Goal: Task Accomplishment & Management: Manage account settings

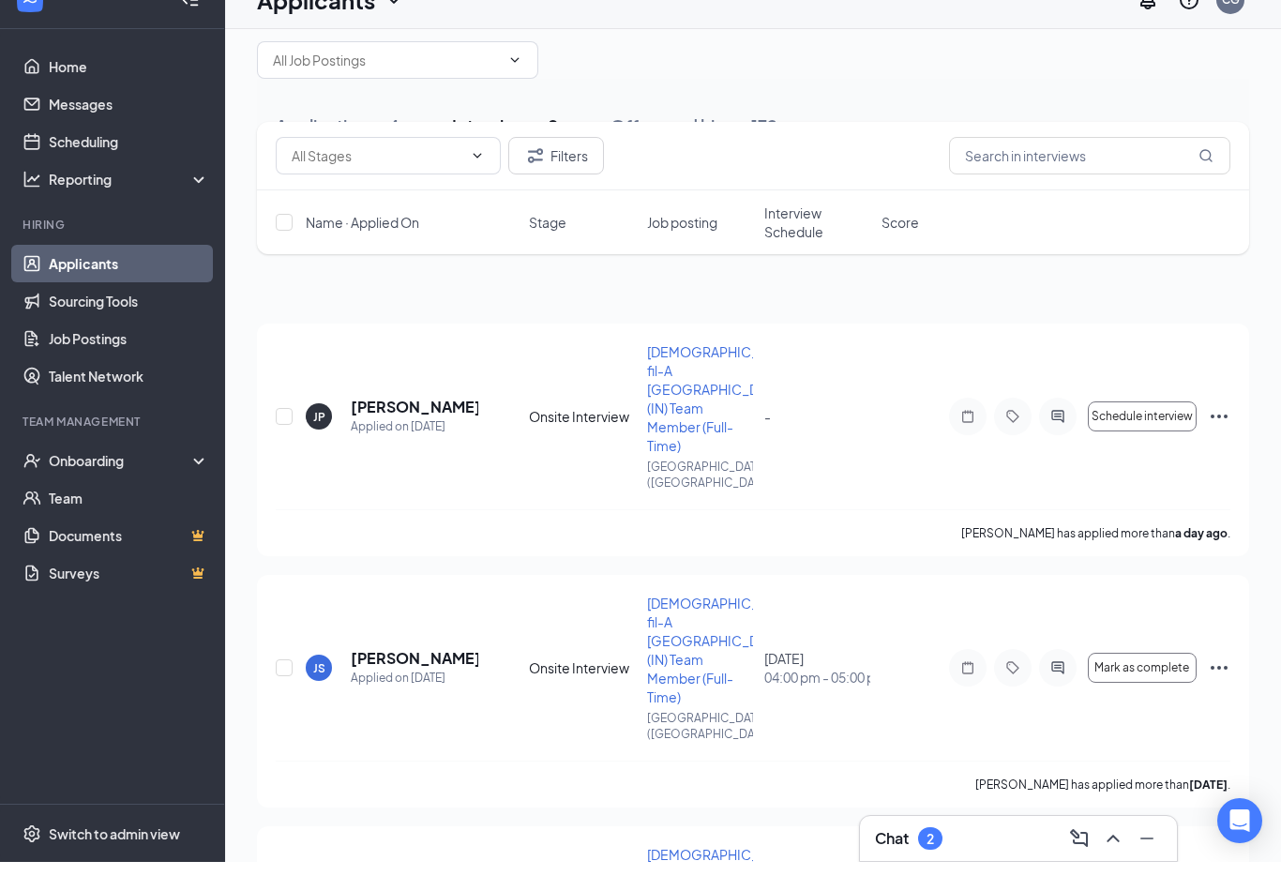
scroll to position [29, 0]
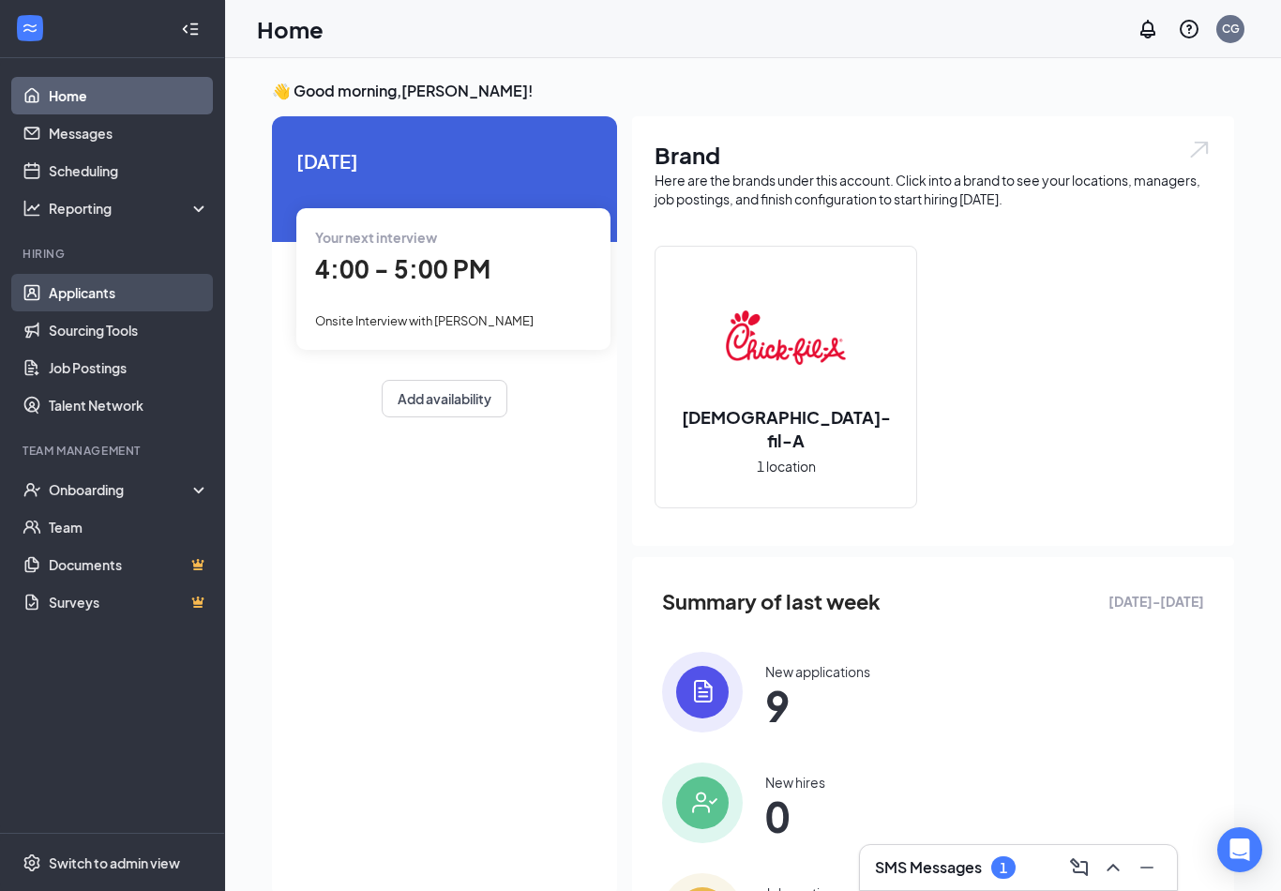
click at [139, 298] on link "Applicants" at bounding box center [129, 292] width 160 height 37
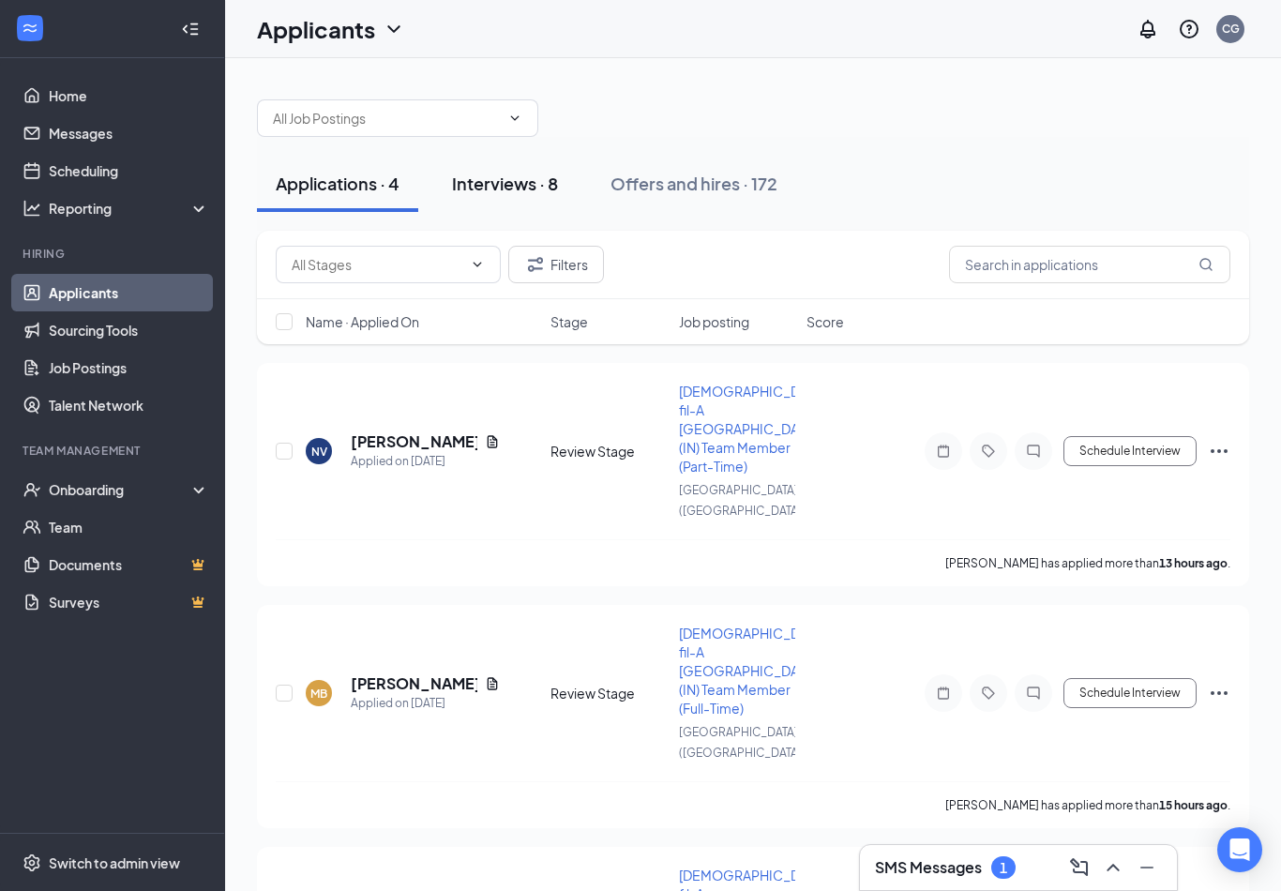
click at [492, 184] on div "Interviews · 8" at bounding box center [505, 183] width 106 height 23
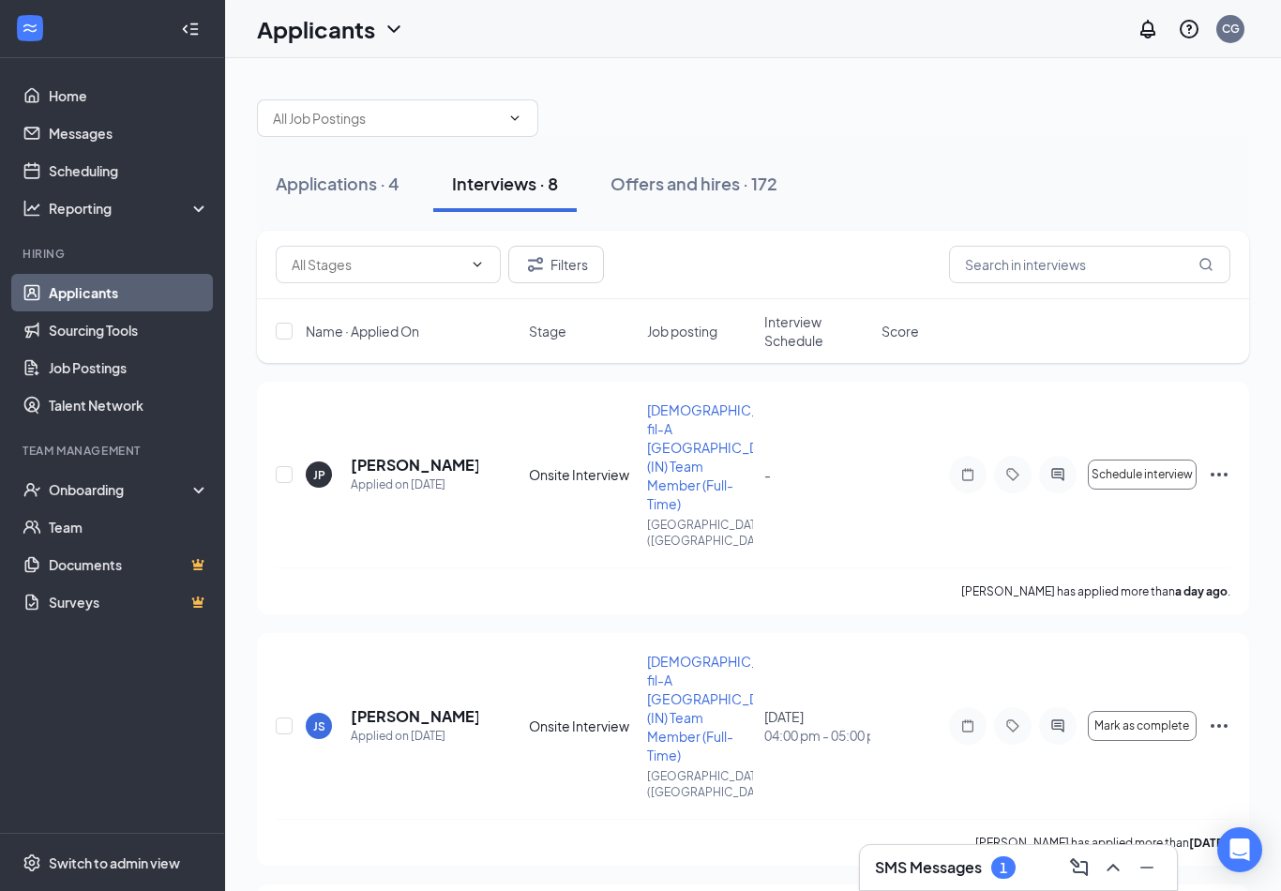
click at [792, 335] on span "Interview Schedule" at bounding box center [817, 330] width 106 height 37
click at [792, 335] on span "Interview Schedule" at bounding box center [805, 330] width 83 height 37
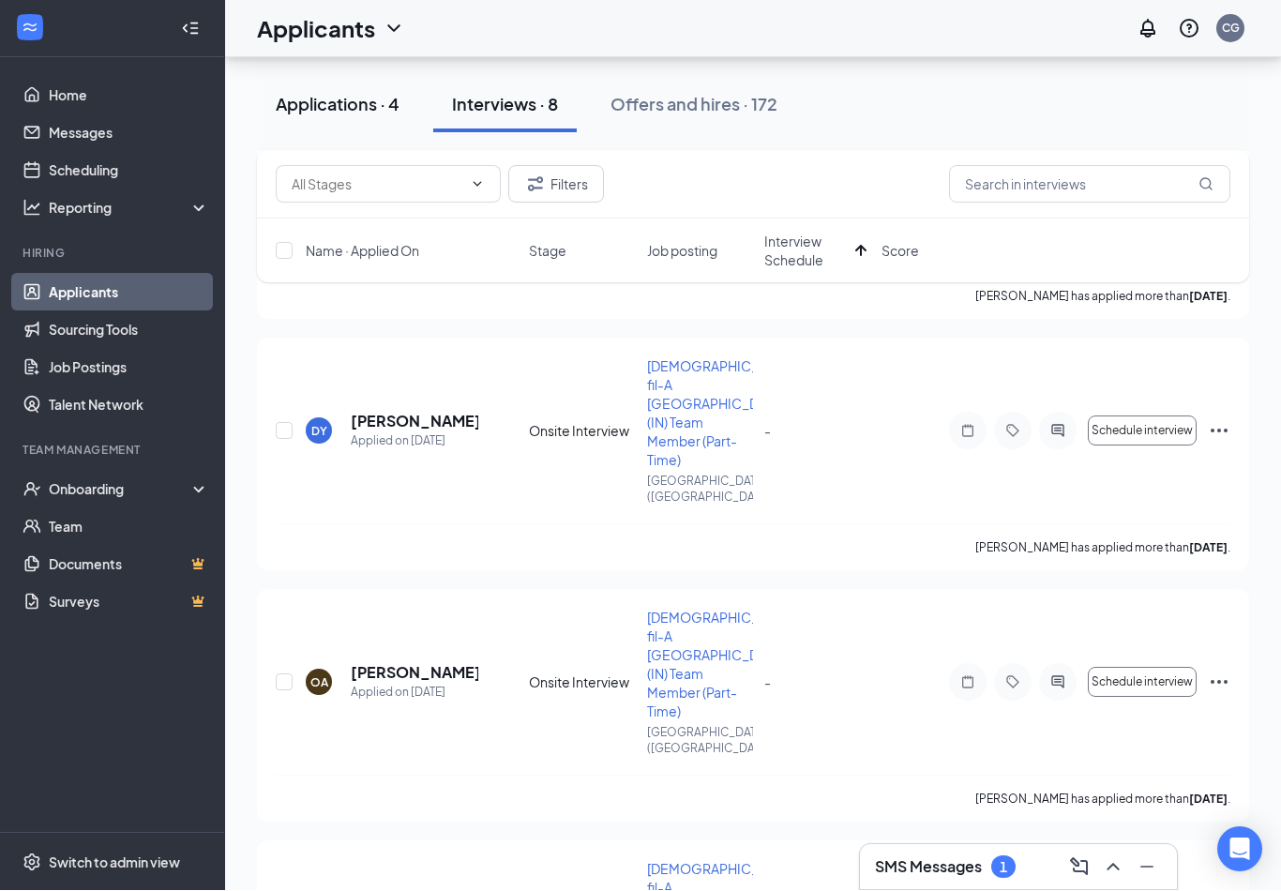
click at [317, 97] on div "Applications · 4" at bounding box center [338, 104] width 124 height 23
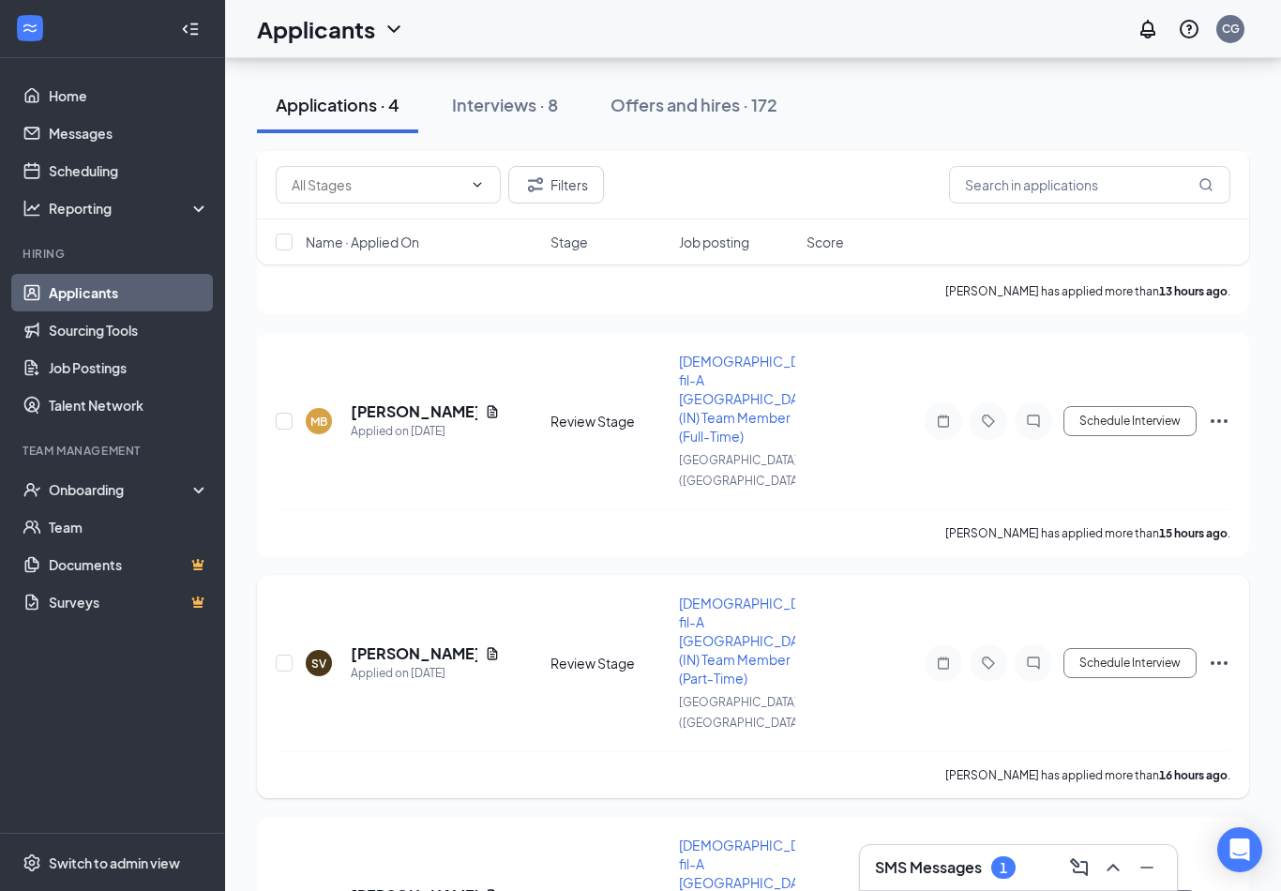
scroll to position [281, 0]
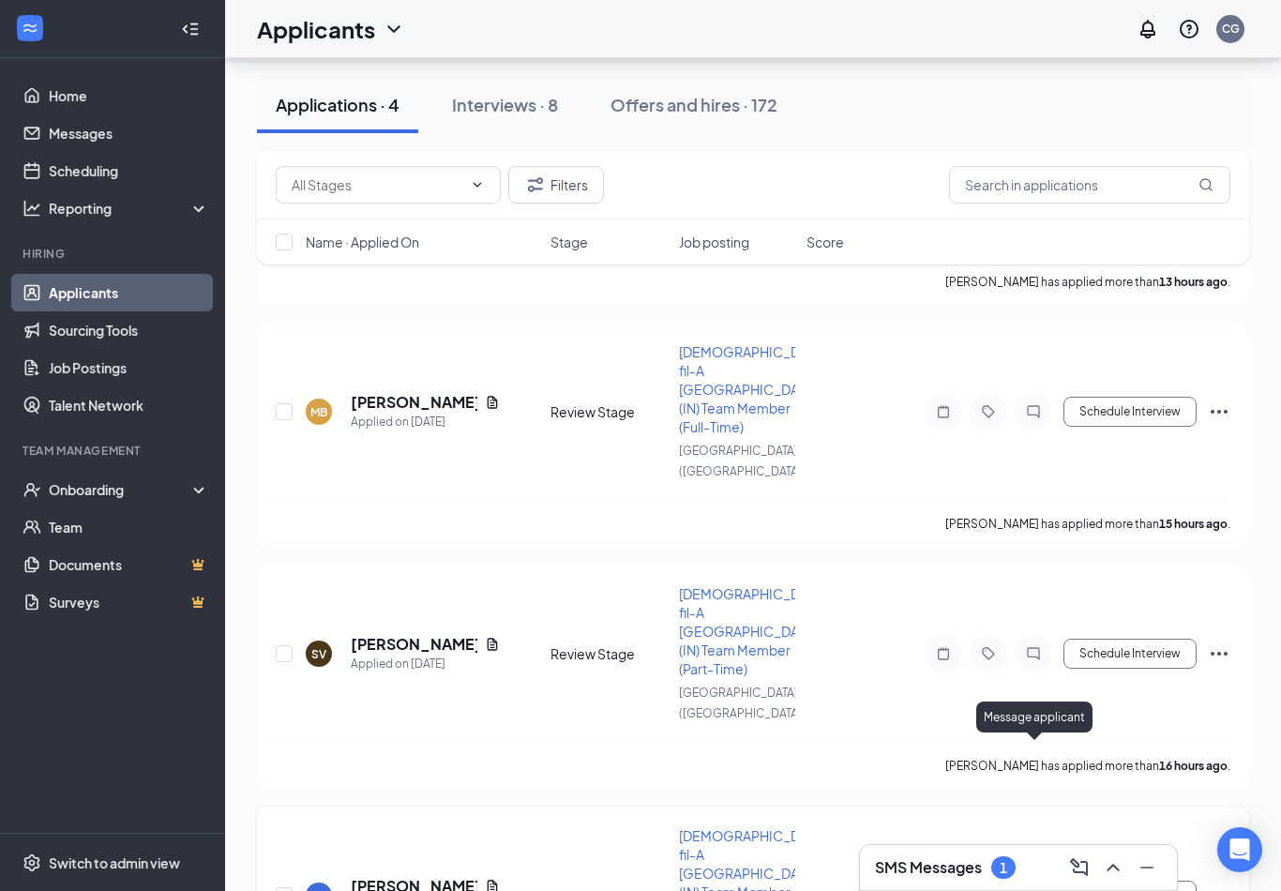
click at [1031, 888] on icon "ActiveChat" at bounding box center [1033, 895] width 22 height 15
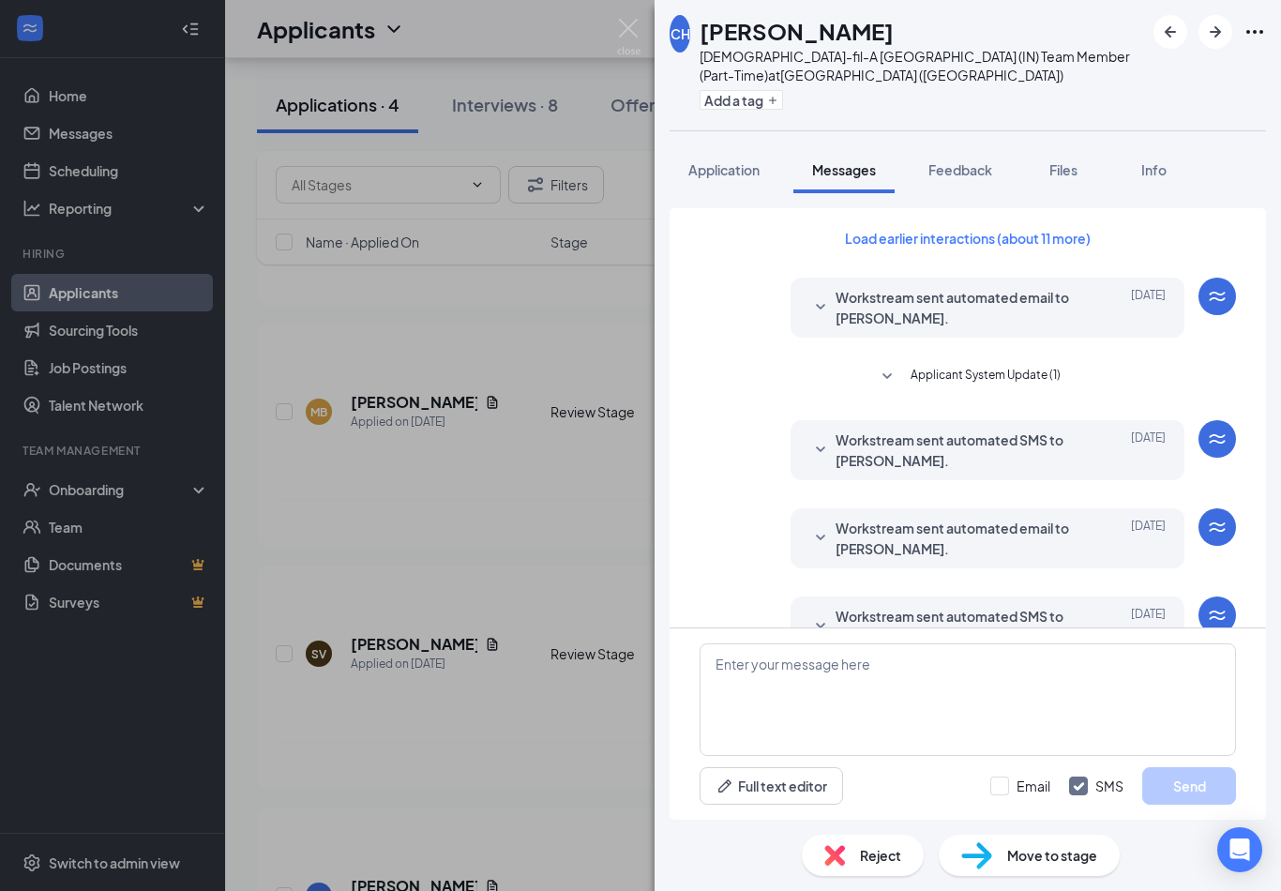
scroll to position [29, 0]
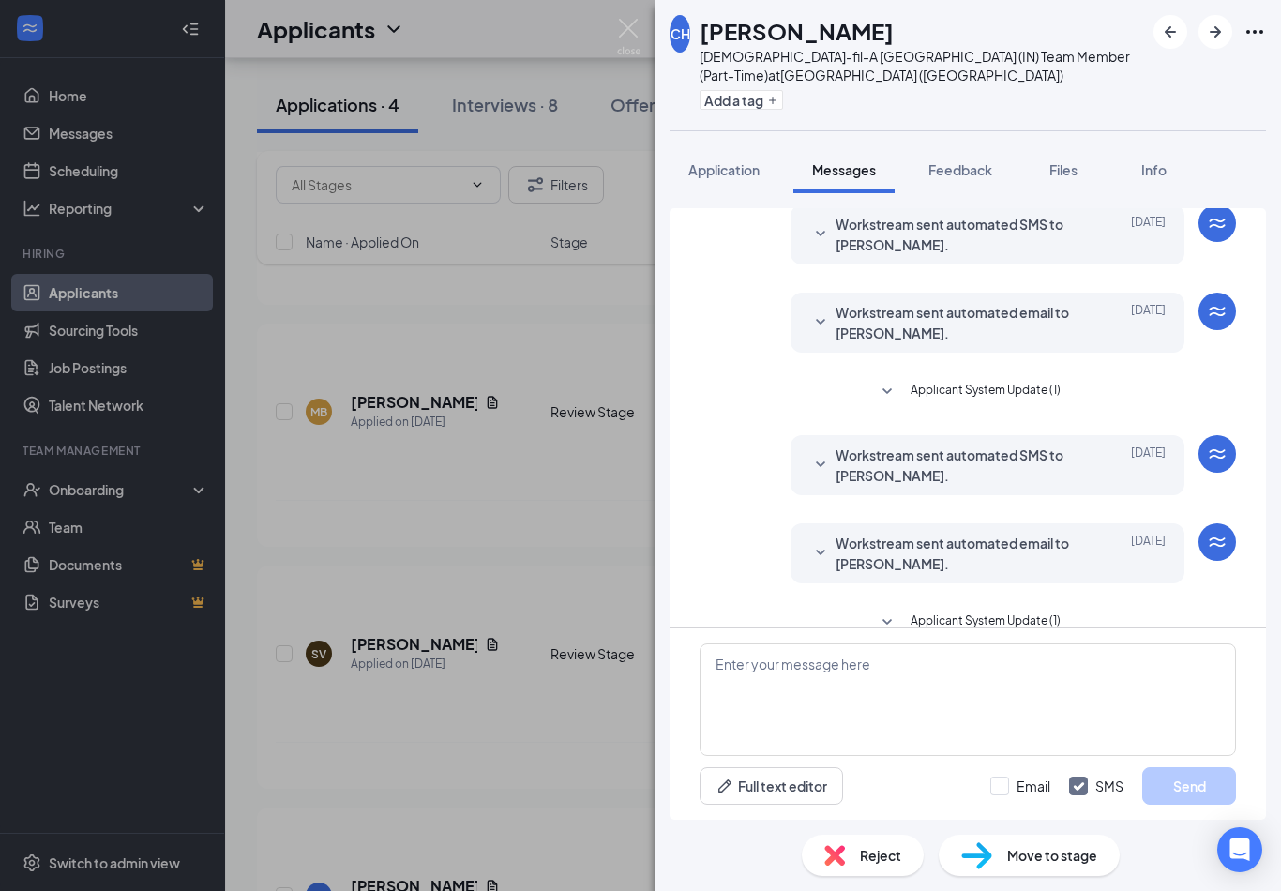
click at [930, 302] on span "Workstream sent automated email to [PERSON_NAME]." at bounding box center [958, 322] width 246 height 41
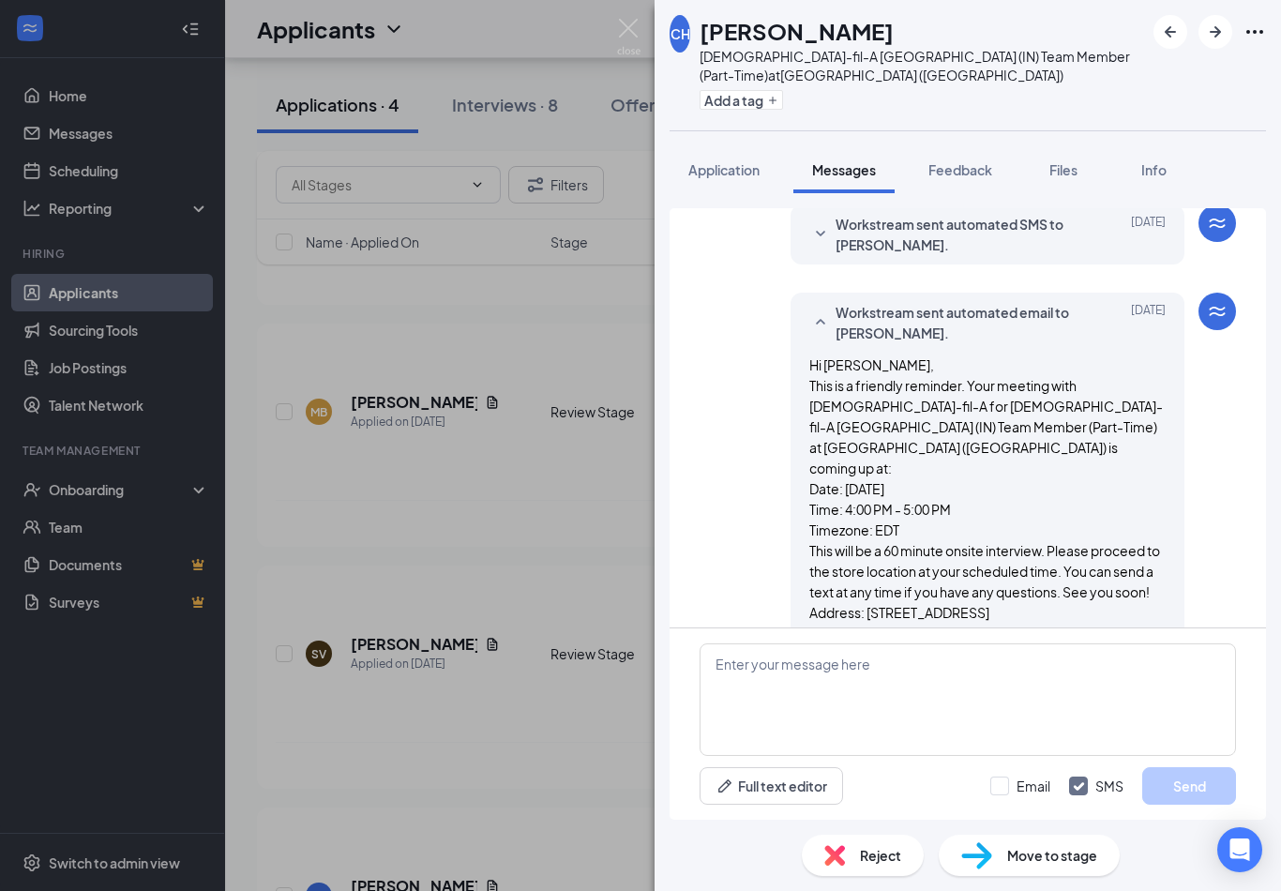
click at [930, 302] on span "Workstream sent automated email to [PERSON_NAME]." at bounding box center [958, 322] width 246 height 41
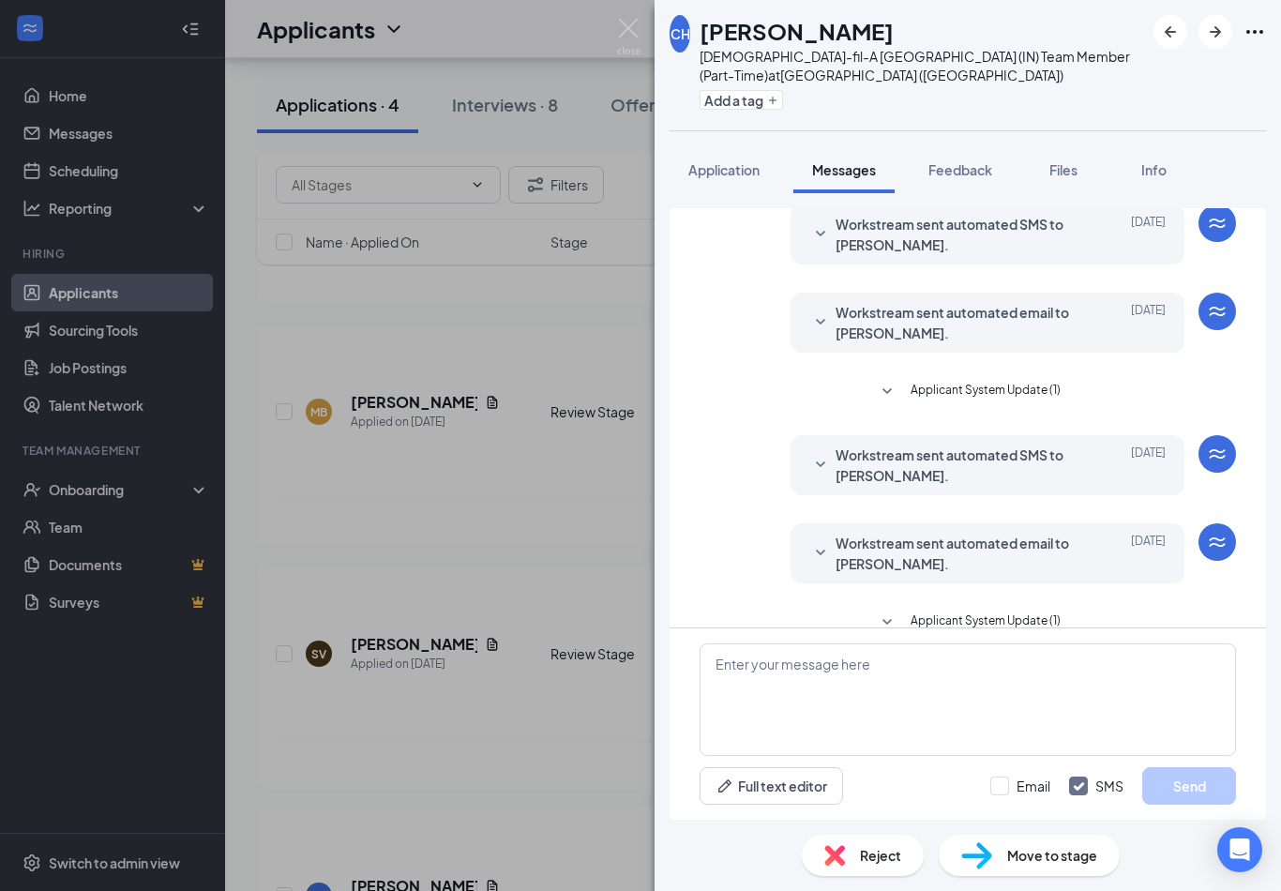
scroll to position [225, 0]
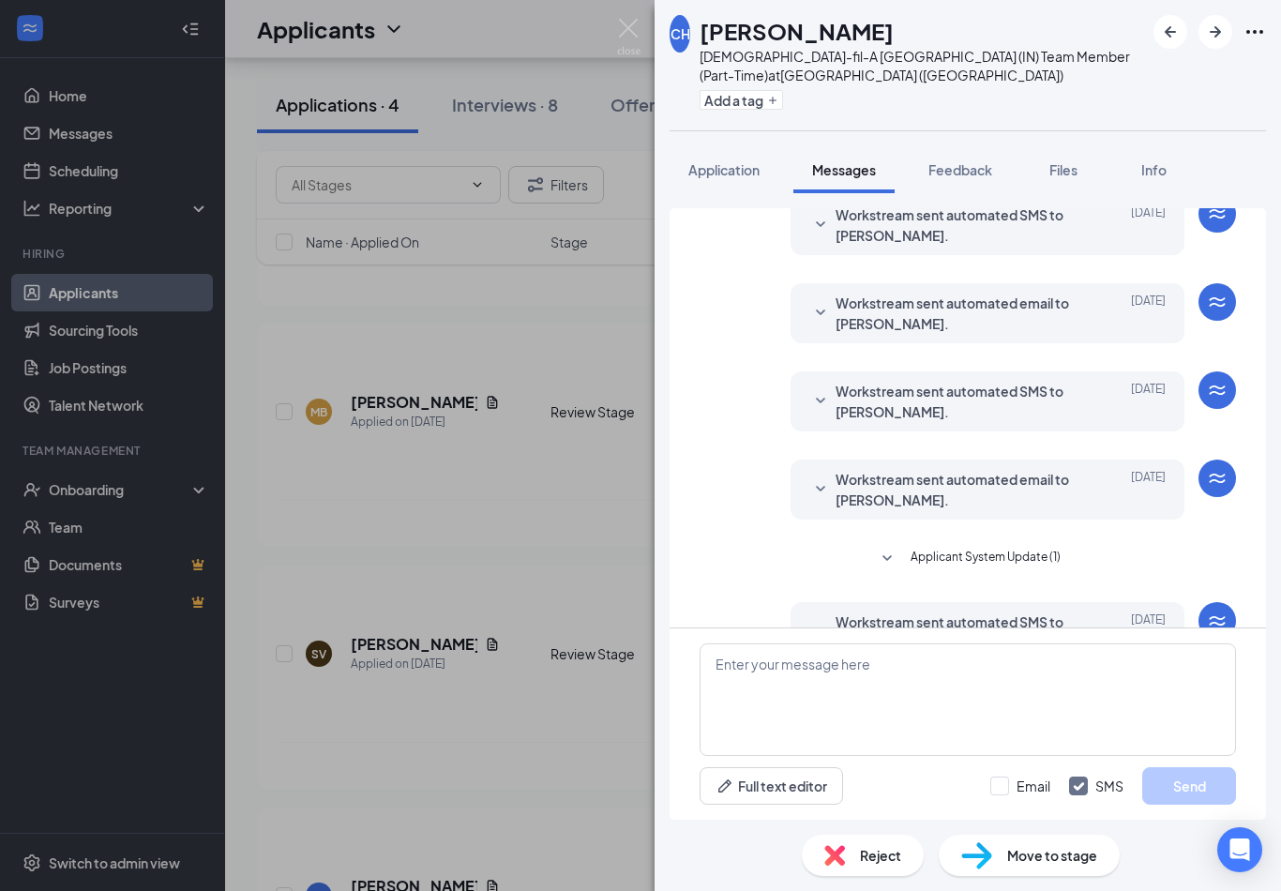
click at [899, 292] on span "Workstream sent automated email to [PERSON_NAME]." at bounding box center [958, 312] width 246 height 41
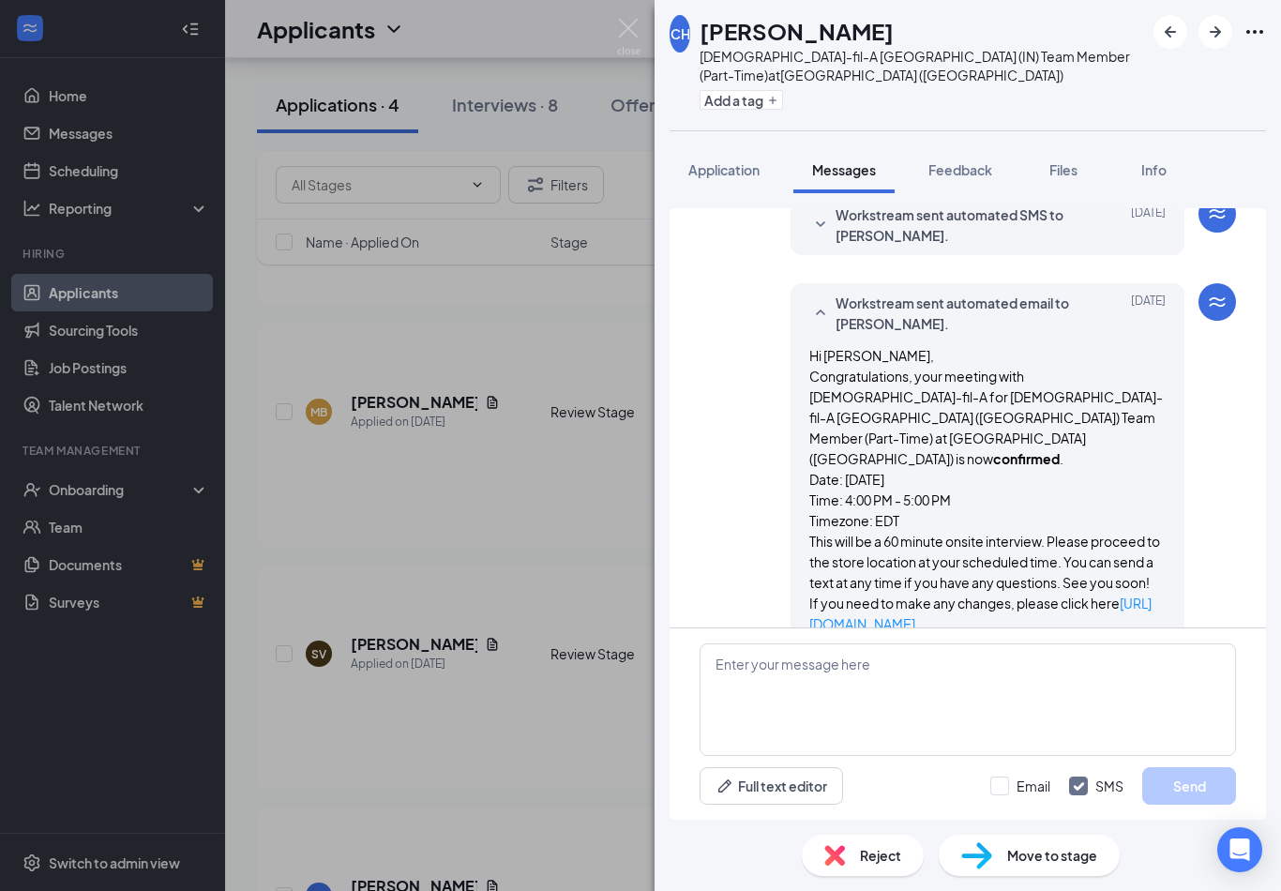
click at [891, 292] on span "Workstream sent automated email to [PERSON_NAME]." at bounding box center [958, 312] width 246 height 41
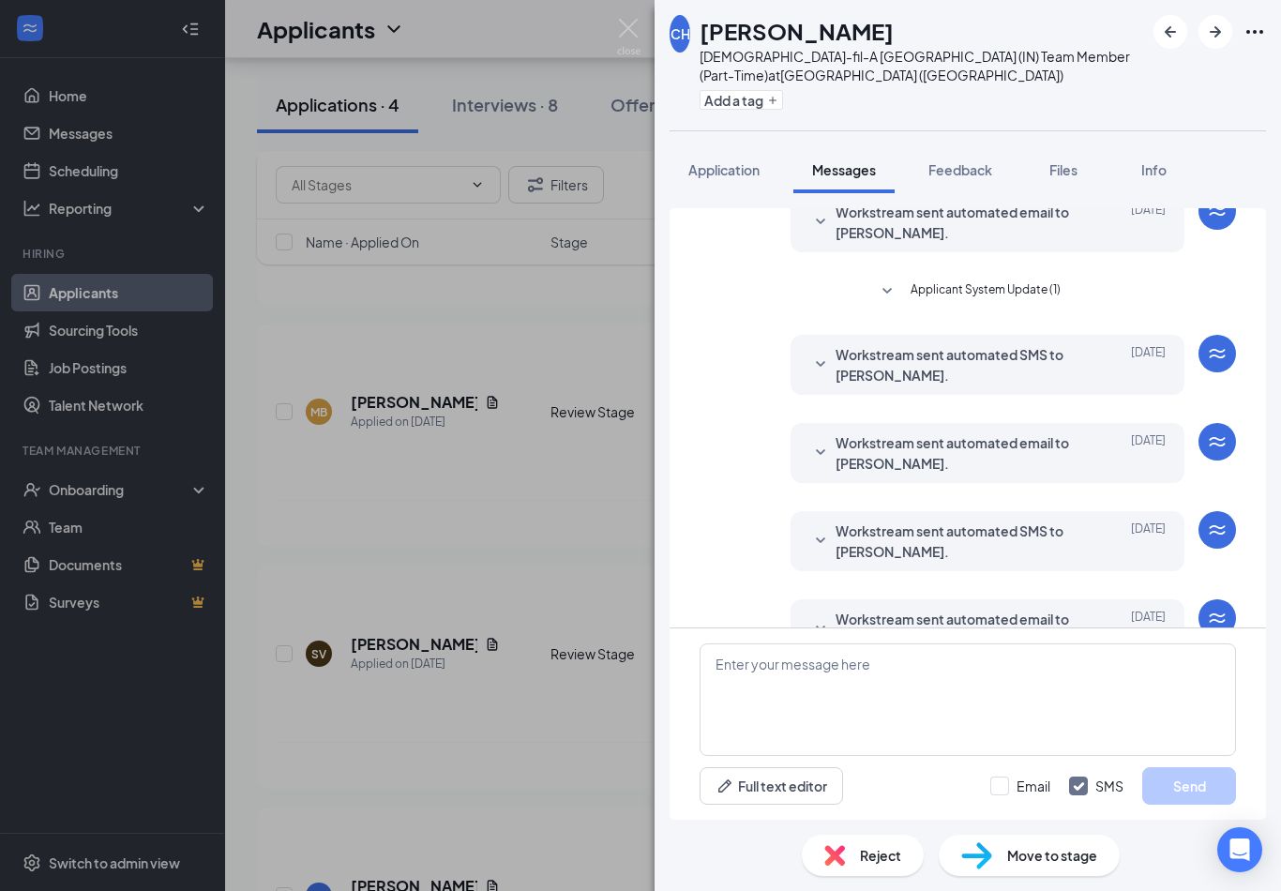
scroll to position [81, 0]
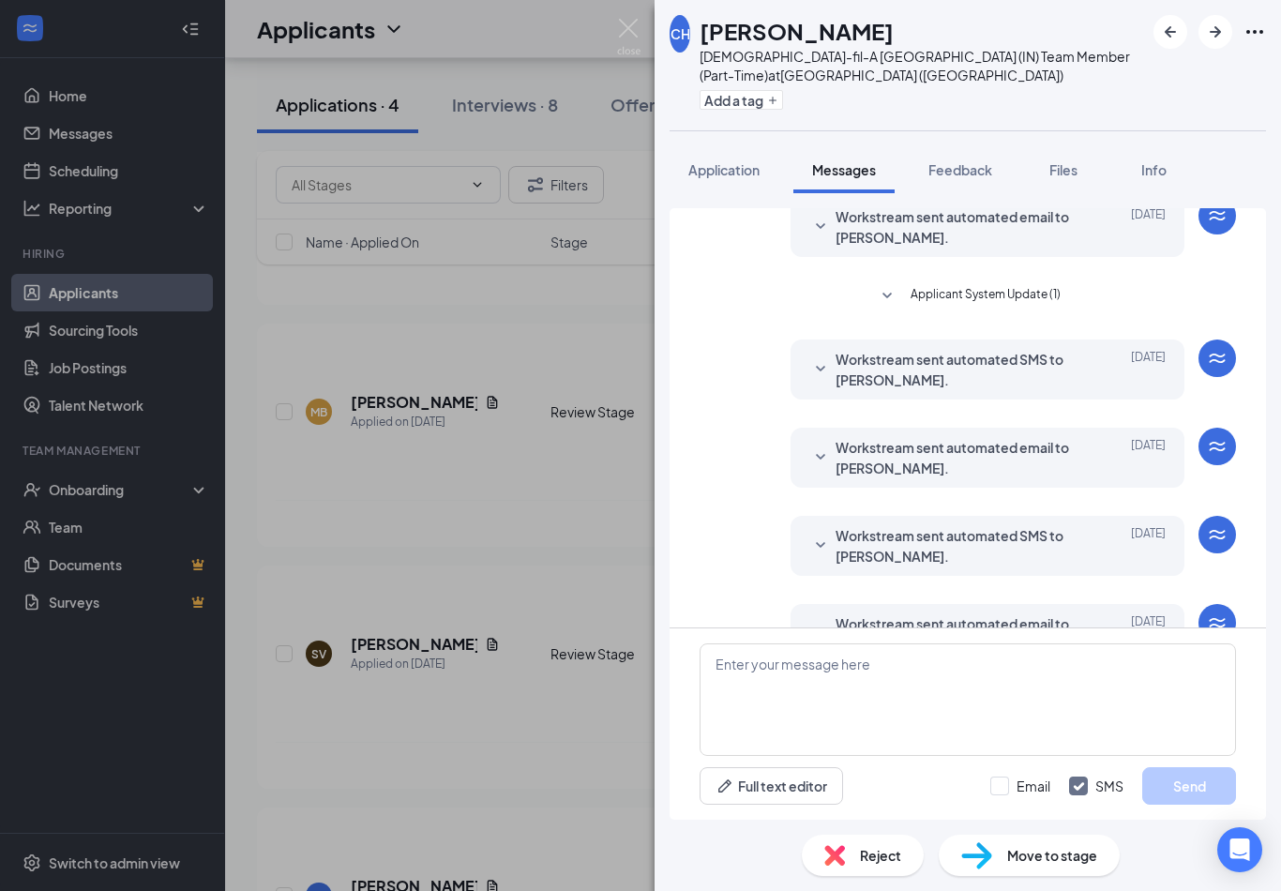
click at [873, 206] on span "Workstream sent automated email to [PERSON_NAME]." at bounding box center [958, 226] width 246 height 41
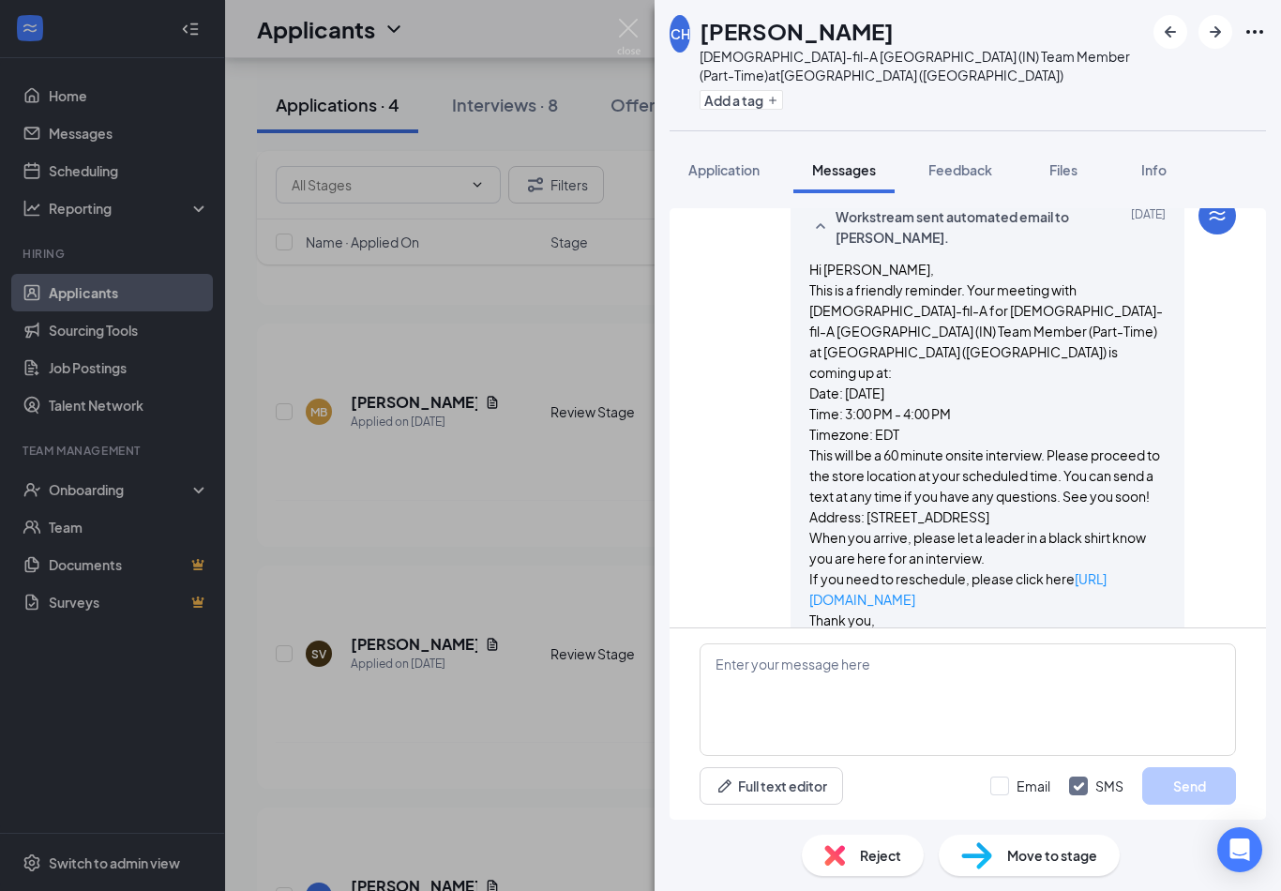
click at [873, 206] on span "Workstream sent automated email to [PERSON_NAME]." at bounding box center [958, 226] width 246 height 41
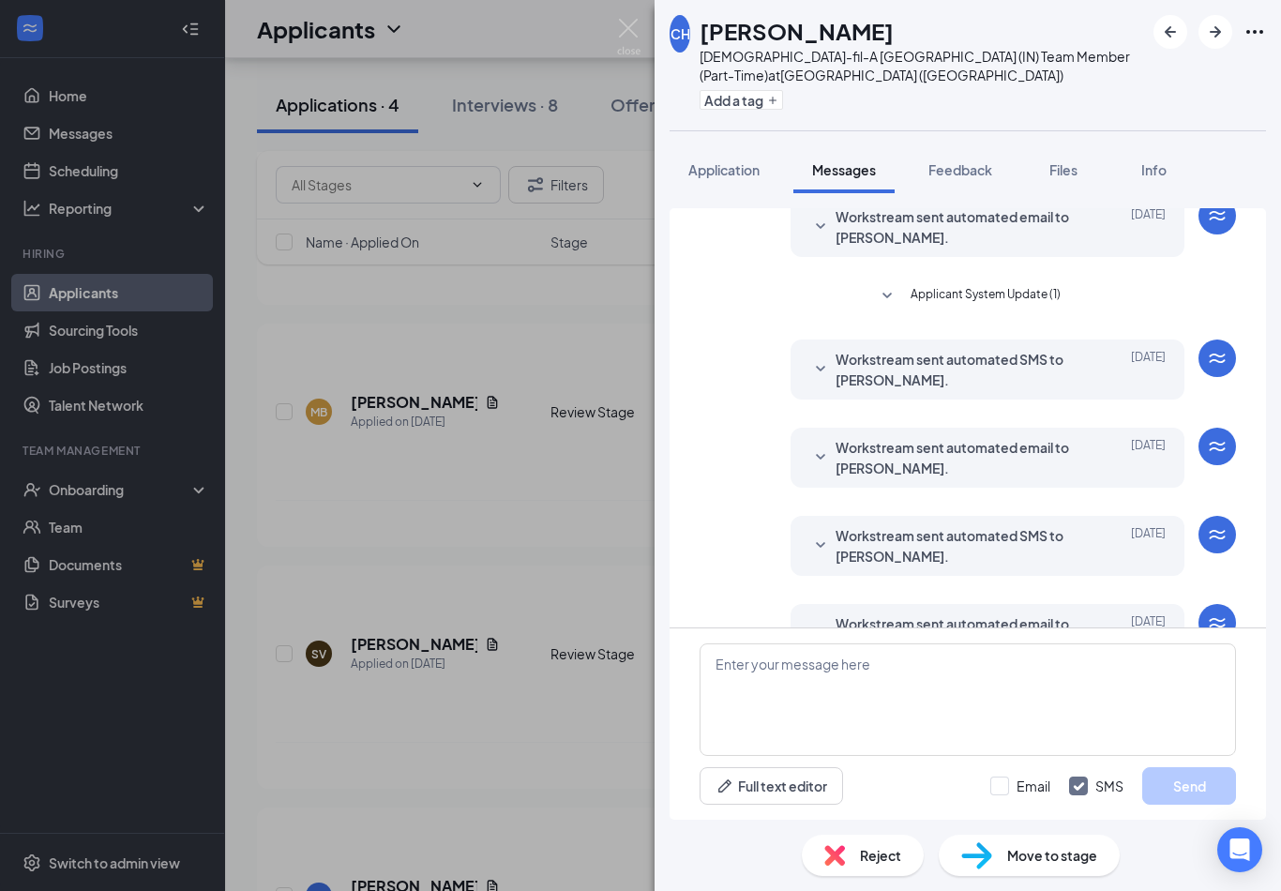
click at [570, 457] on div "CH [PERSON_NAME] [DEMOGRAPHIC_DATA]-fil-A [GEOGRAPHIC_DATA] (IN) Team Member (P…" at bounding box center [640, 445] width 1281 height 891
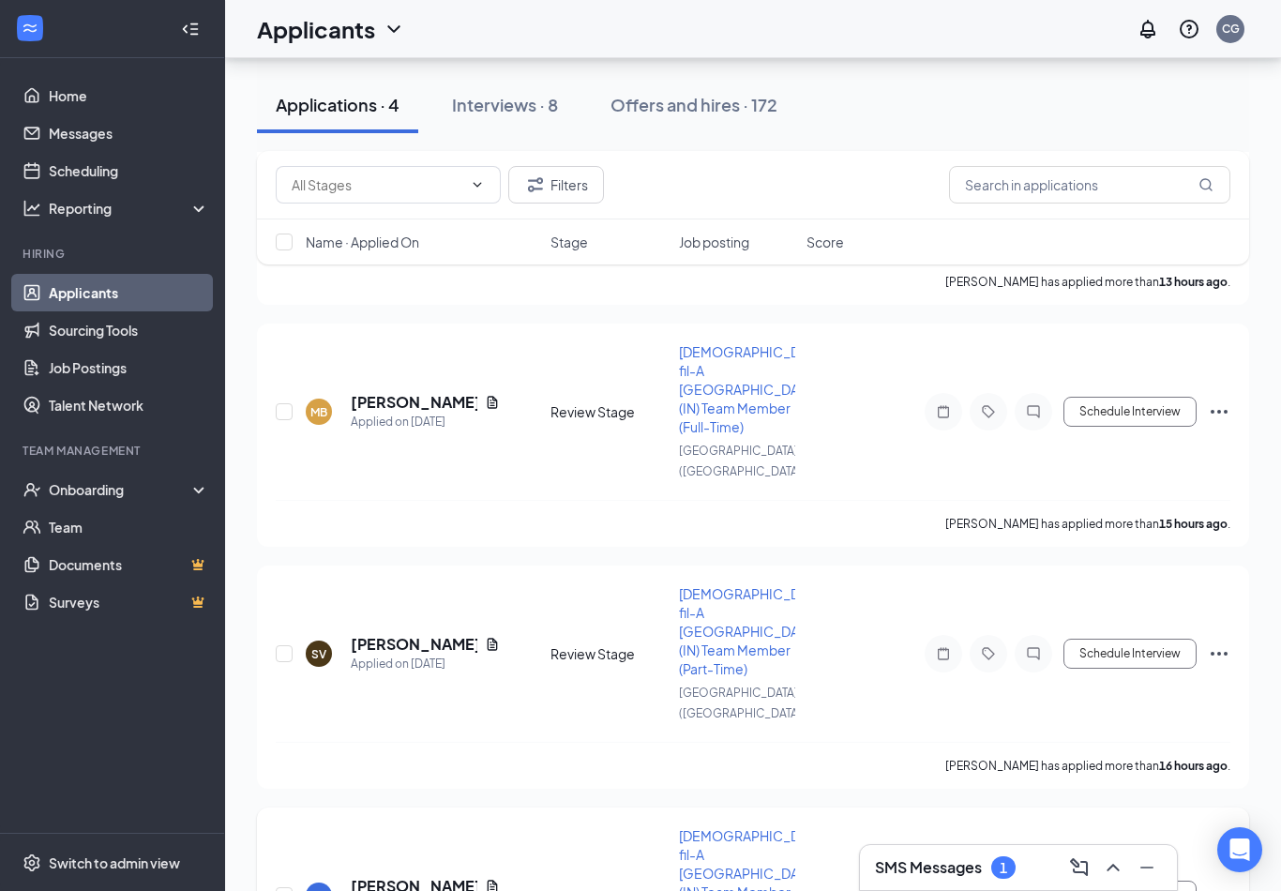
click at [1226, 884] on icon "Ellipses" at bounding box center [1218, 895] width 22 height 22
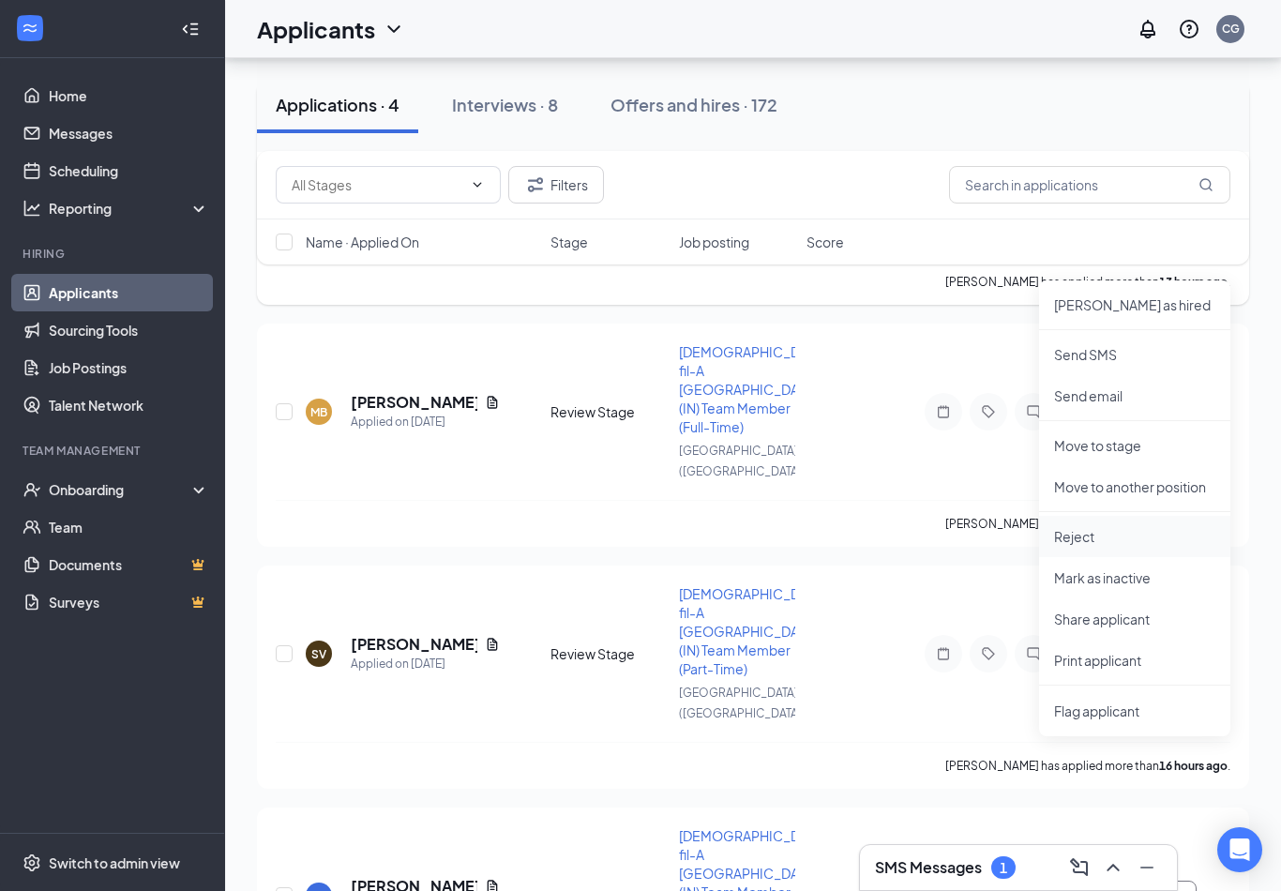
click at [1090, 537] on p "Reject" at bounding box center [1134, 536] width 161 height 19
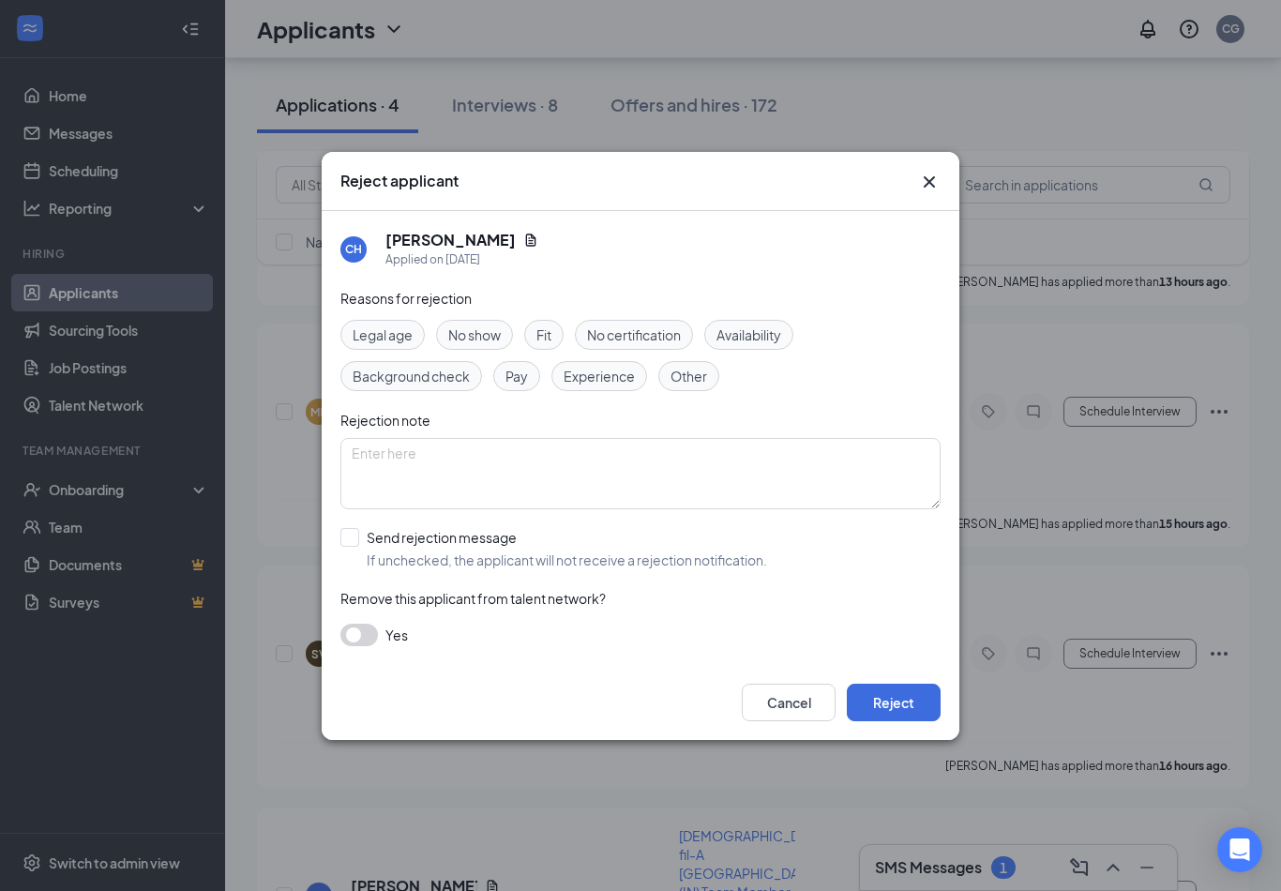
click at [450, 526] on div "Reasons for rejection Legal age No show Fit No certification Availability Backg…" at bounding box center [640, 476] width 600 height 377
drag, startPoint x: 408, startPoint y: 502, endPoint x: 408, endPoint y: 517, distance: 15.0
click at [408, 502] on textarea at bounding box center [640, 473] width 600 height 71
click at [408, 521] on div "Reasons for rejection Legal age No show Fit No certification Availability Backg…" at bounding box center [640, 476] width 600 height 377
click at [398, 537] on div "Send rejection message" at bounding box center [567, 537] width 400 height 19
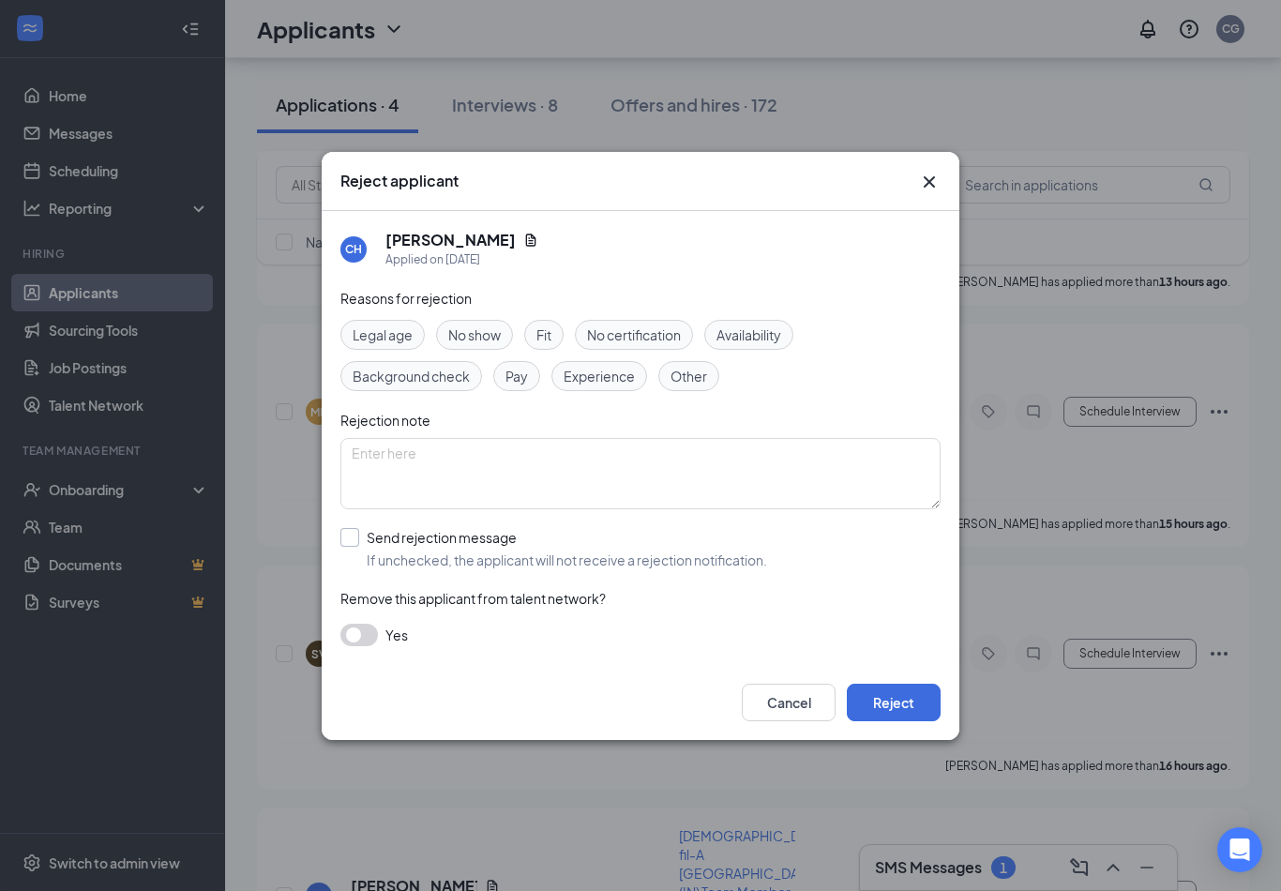
click at [398, 537] on input "Send rejection message If unchecked, the applicant will not receive a rejection…" at bounding box center [553, 548] width 427 height 41
checkbox input "true"
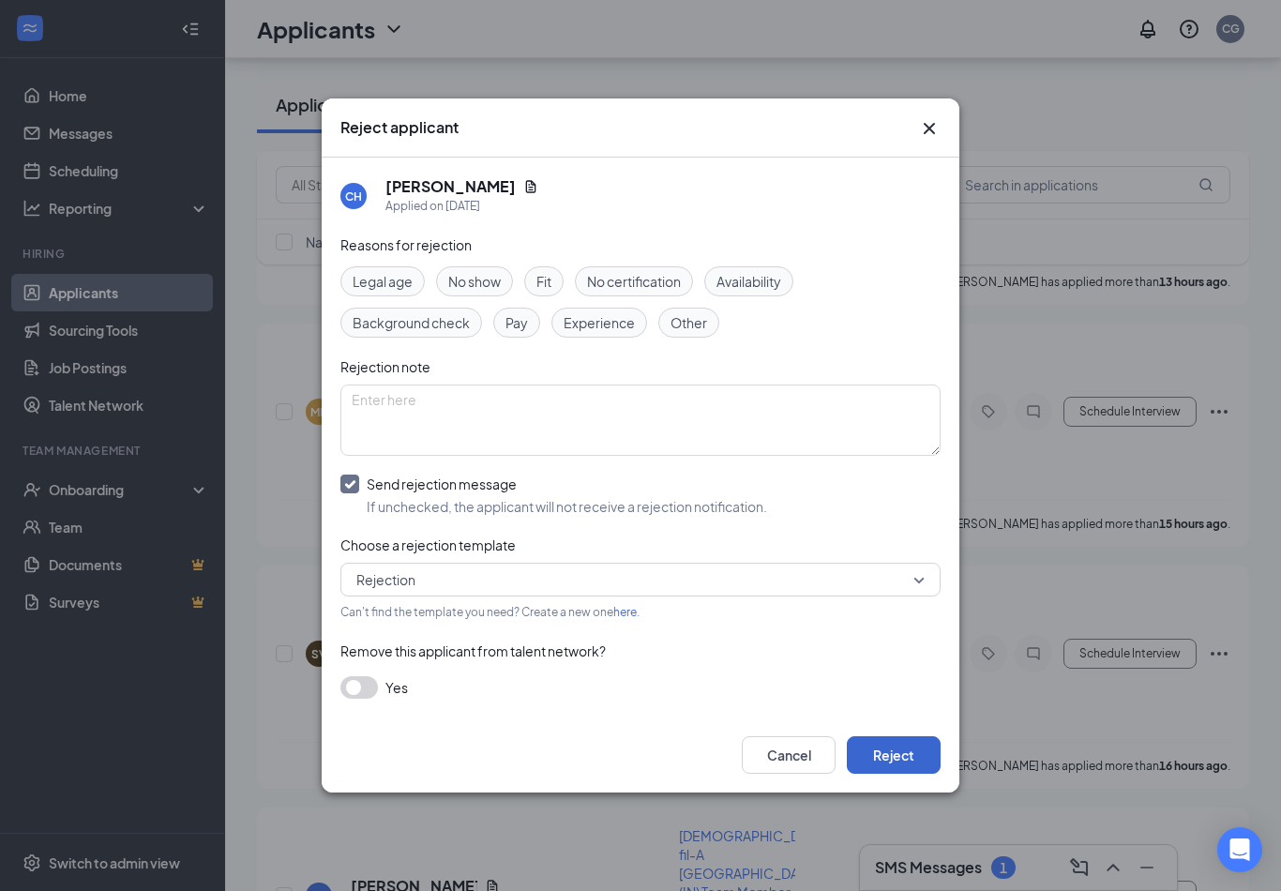
click at [890, 753] on button "Reject" at bounding box center [893, 754] width 94 height 37
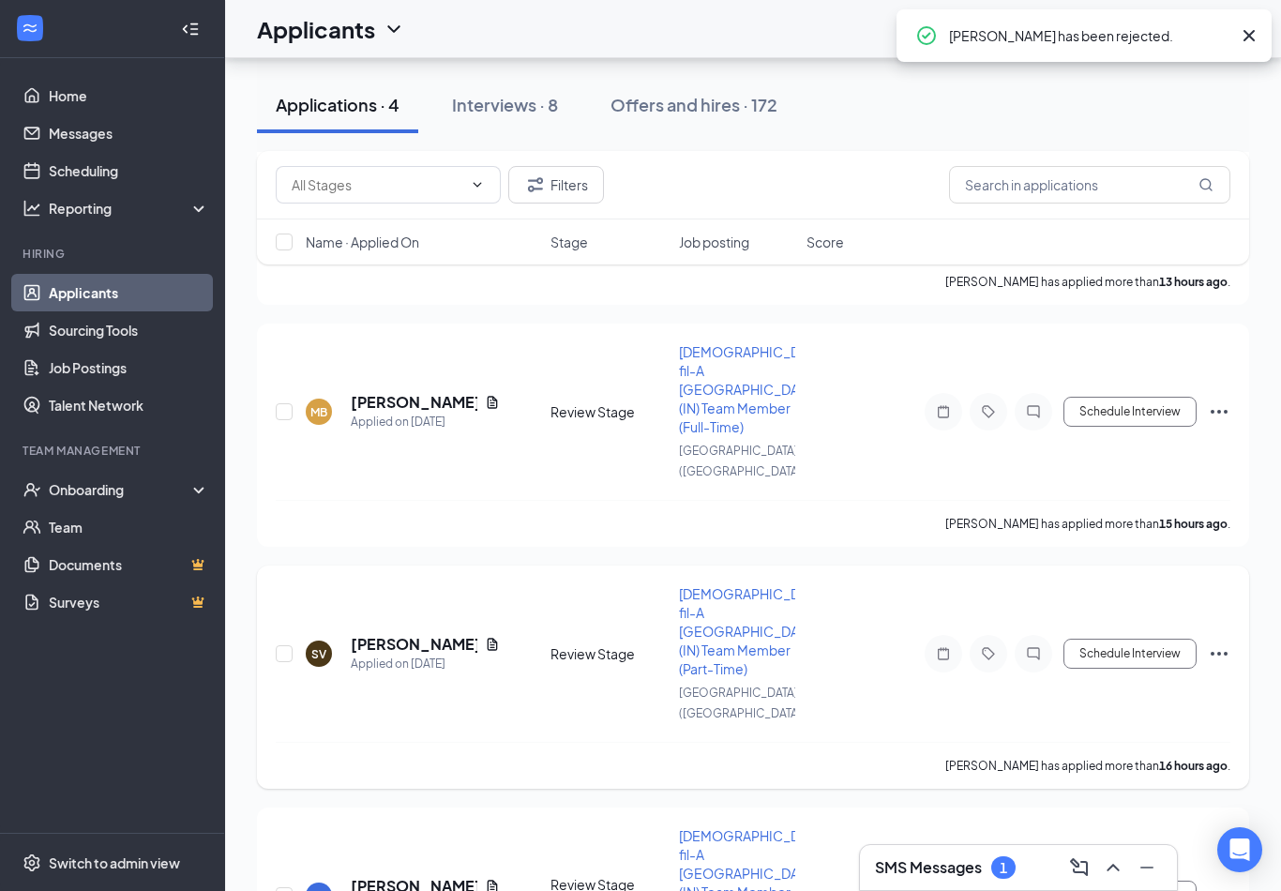
click at [401, 634] on h5 "[PERSON_NAME]" at bounding box center [414, 644] width 127 height 21
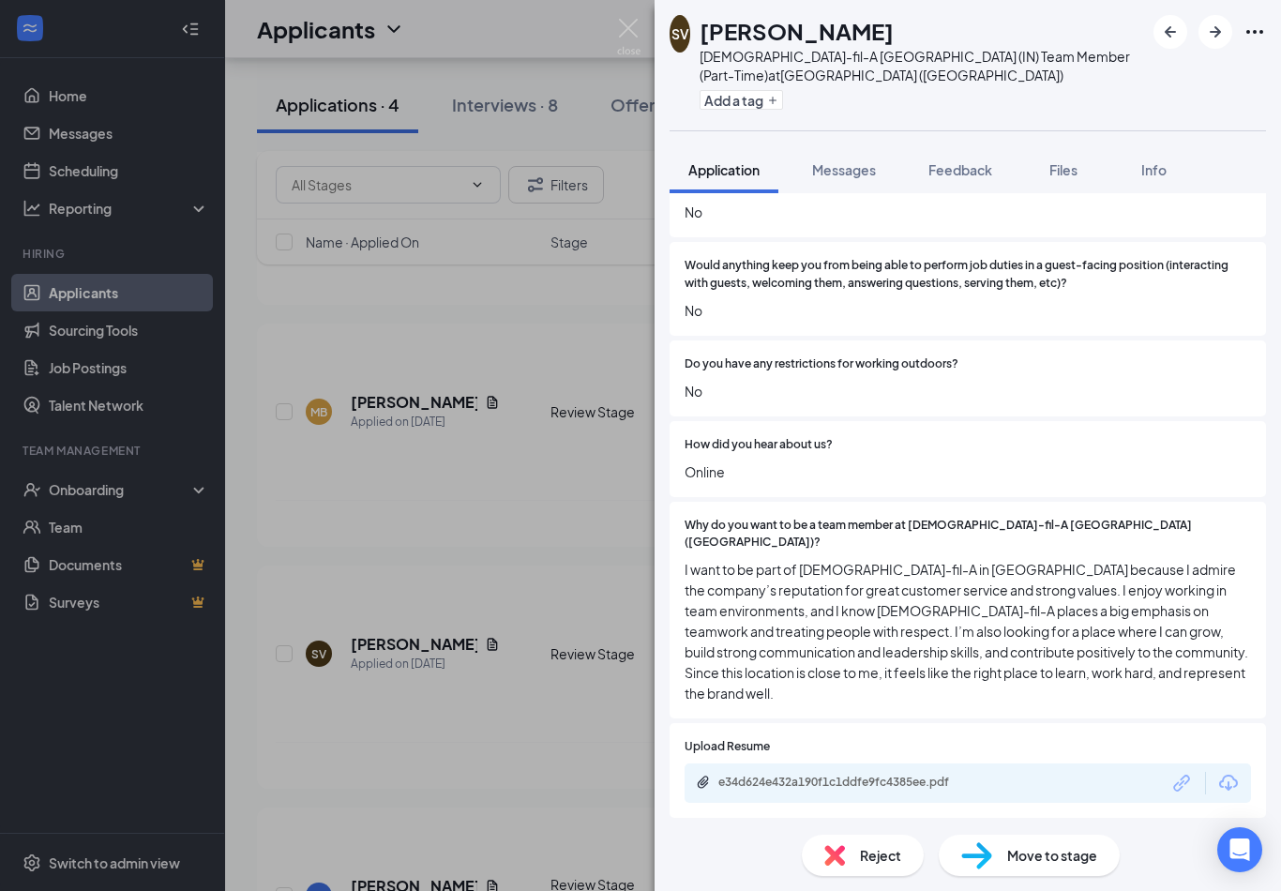
scroll to position [1454, 0]
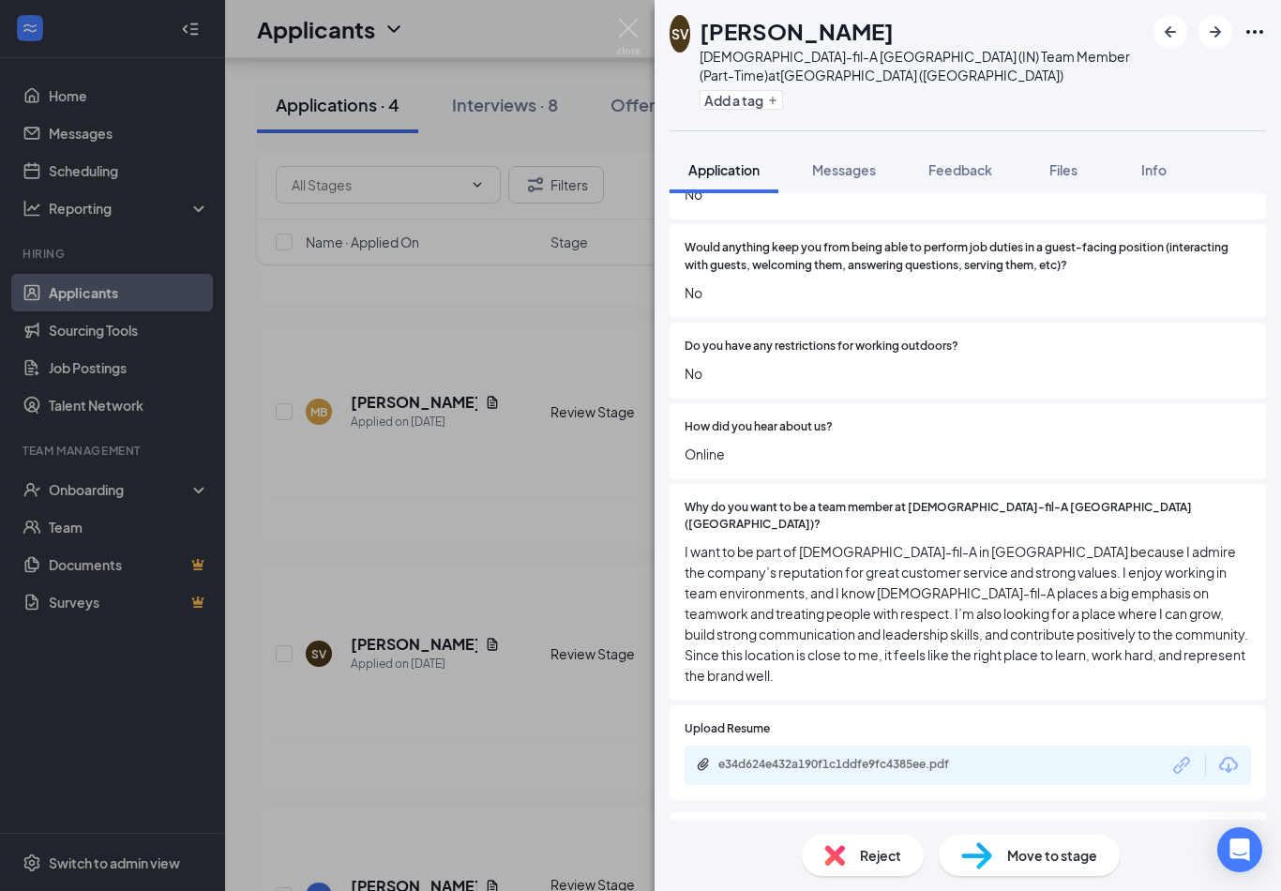
click at [1043, 870] on div "Move to stage" at bounding box center [1028, 854] width 181 height 41
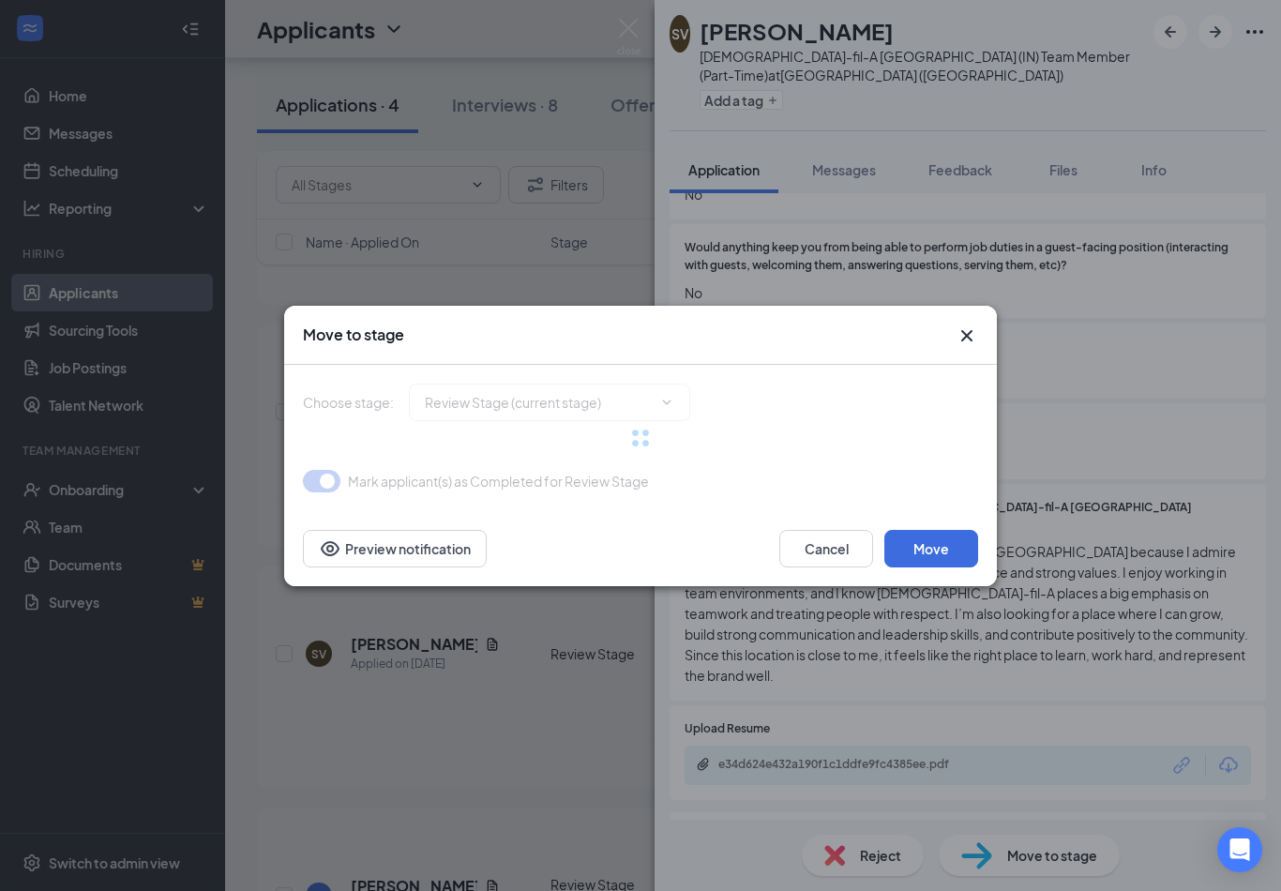
type input "Onsite Interview (next stage)"
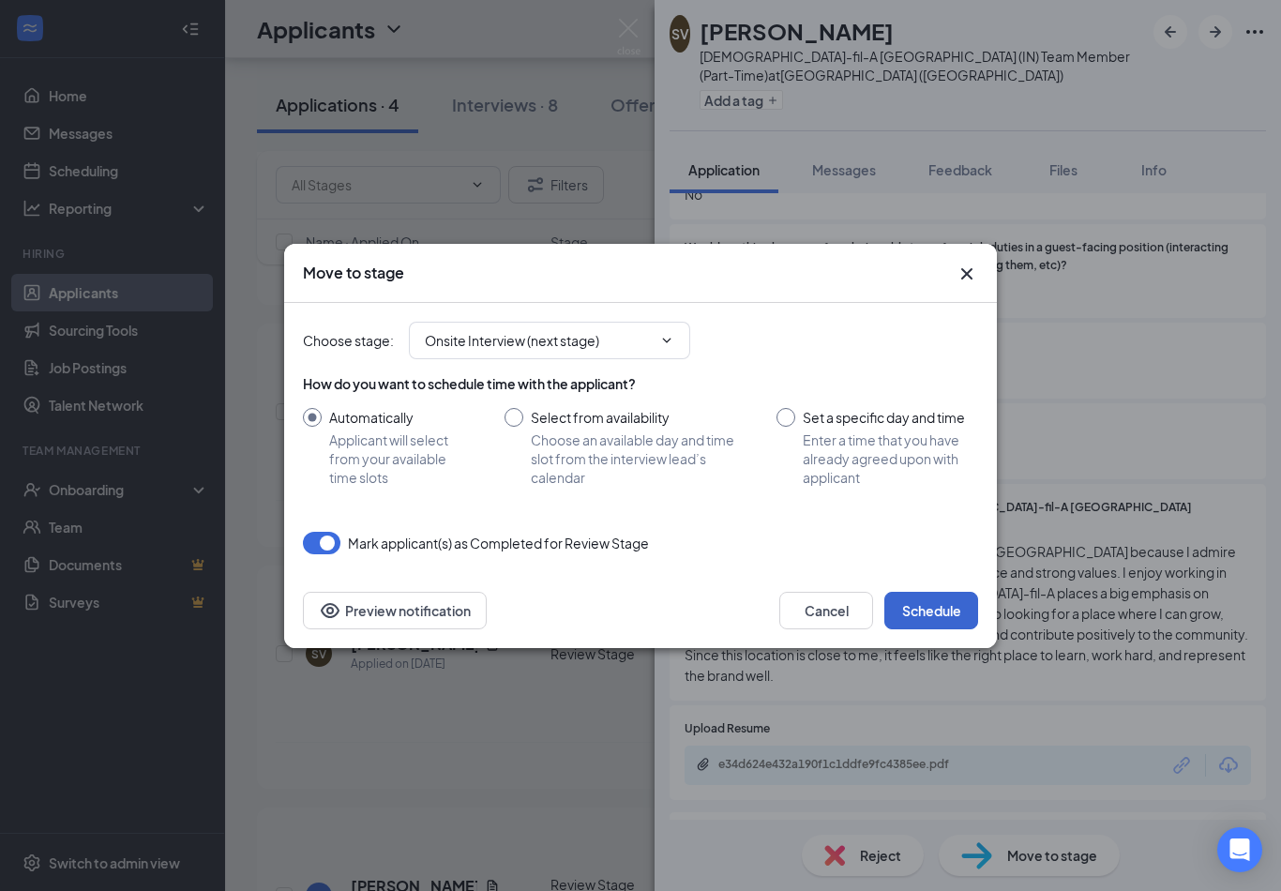
click at [918, 617] on button "Schedule" at bounding box center [931, 610] width 94 height 37
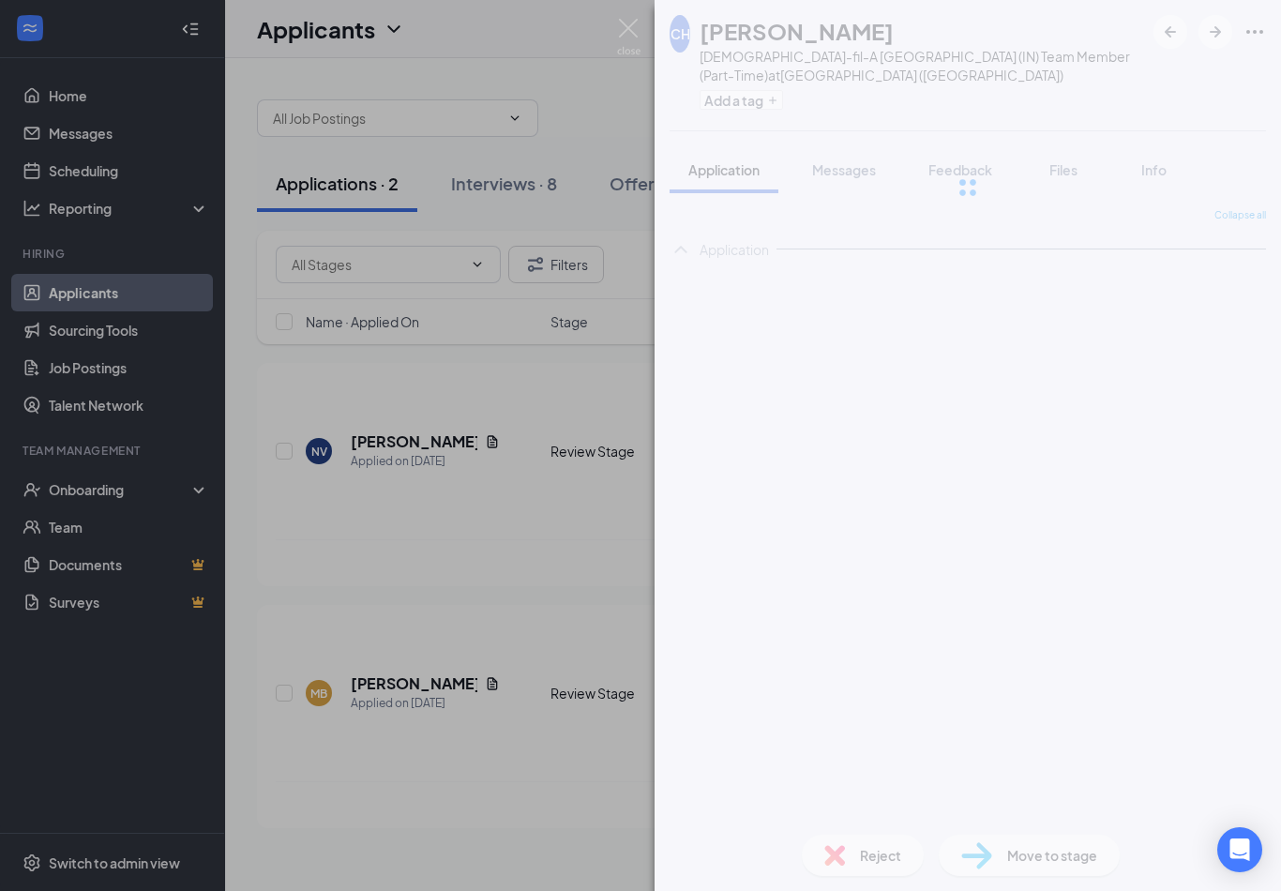
click at [505, 622] on div "CH [PERSON_NAME] [DEMOGRAPHIC_DATA]-fil-A [GEOGRAPHIC_DATA] (IN) Team Member (P…" at bounding box center [640, 445] width 1281 height 891
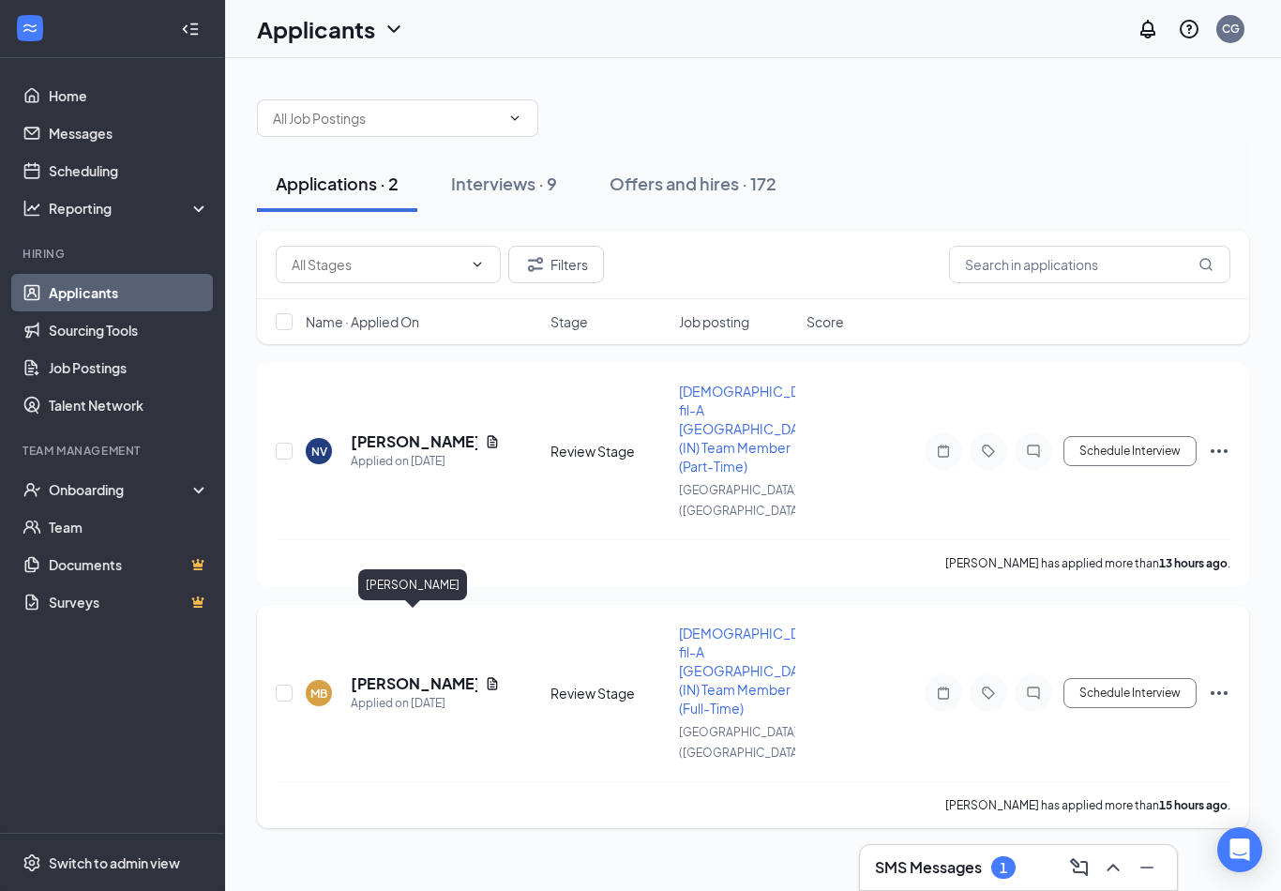
click at [426, 673] on h5 "[PERSON_NAME]" at bounding box center [414, 683] width 127 height 21
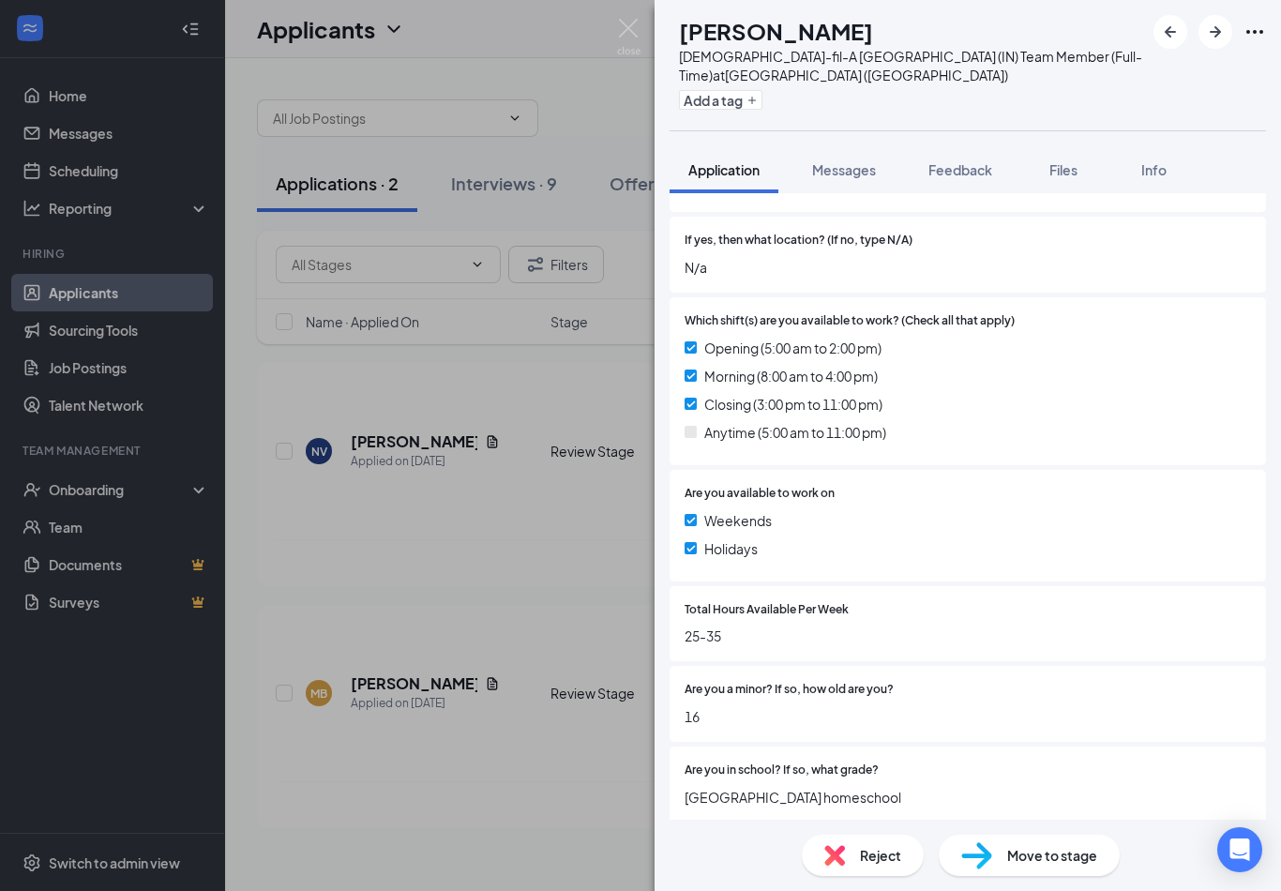
scroll to position [262, 0]
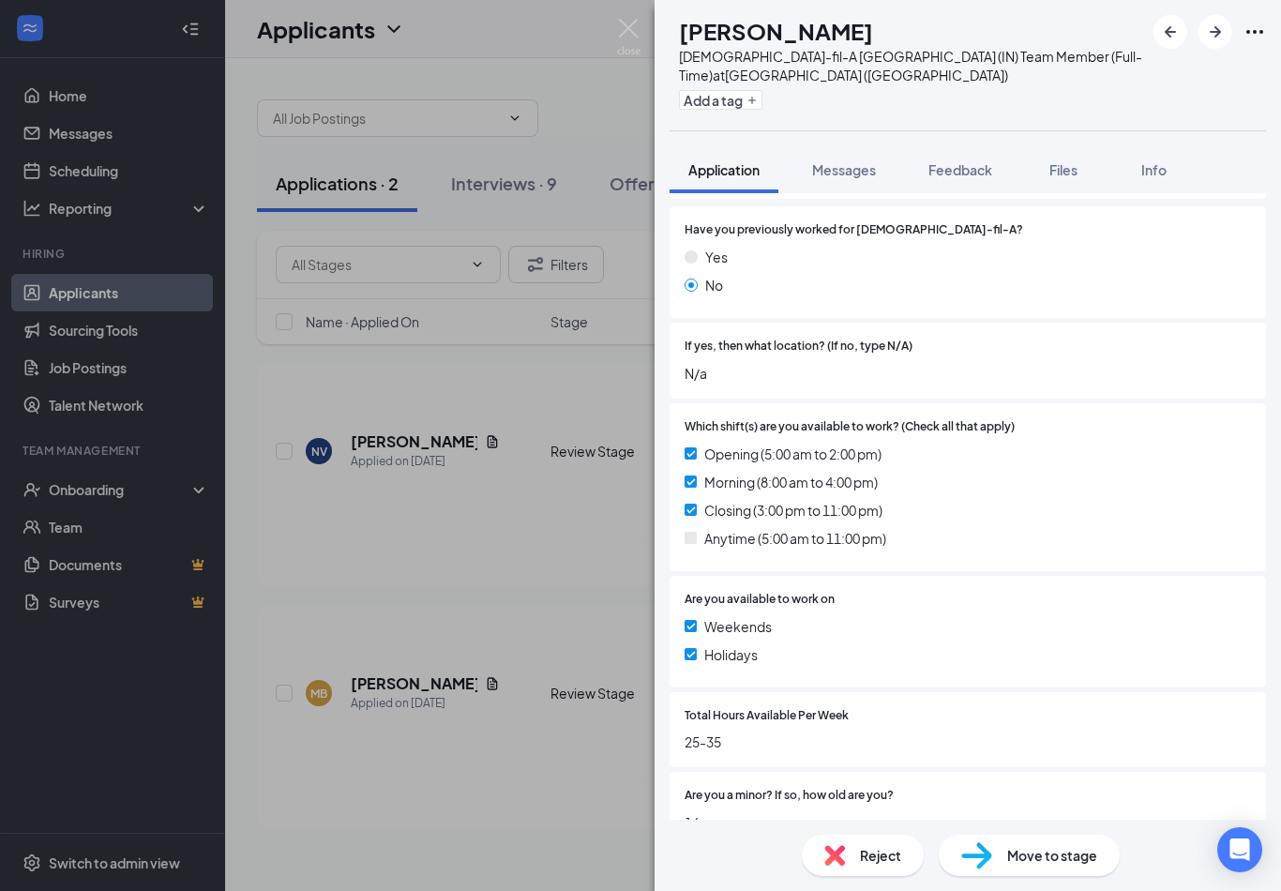
click at [487, 741] on div "MB [PERSON_NAME] [DEMOGRAPHIC_DATA]-fil-A Whitestown (IN) Team Member (Full-Tim…" at bounding box center [640, 445] width 1281 height 891
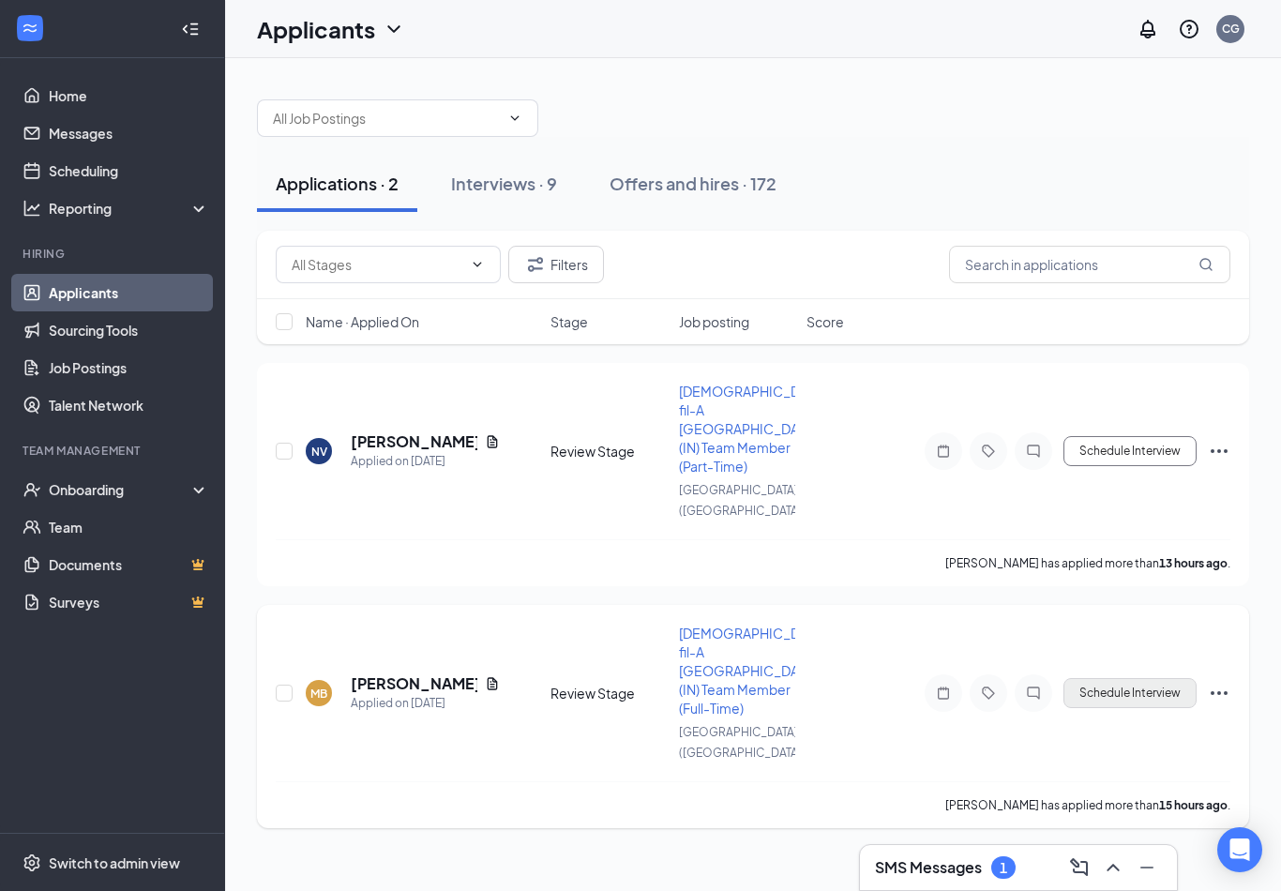
click at [1116, 678] on button "Schedule Interview" at bounding box center [1129, 693] width 133 height 30
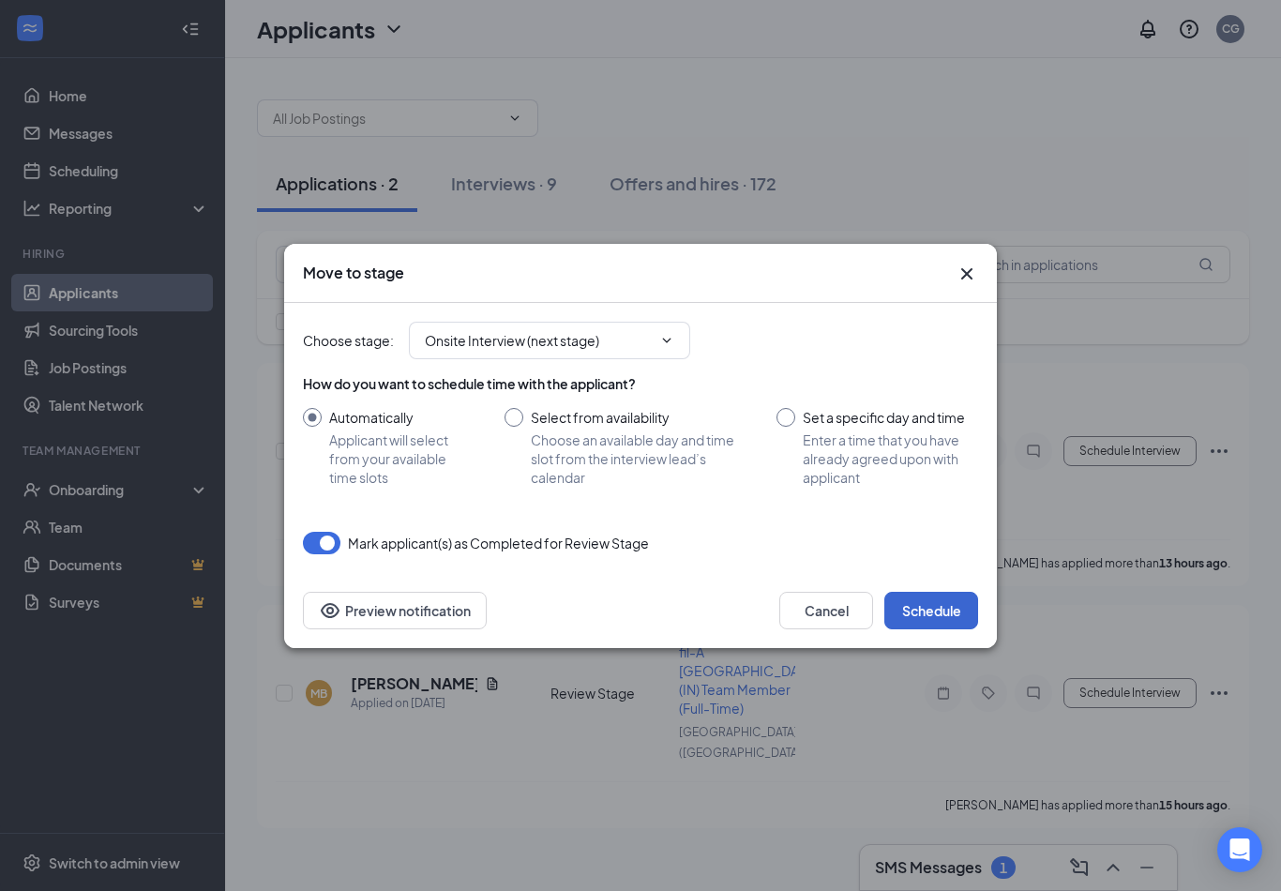
click at [908, 605] on button "Schedule" at bounding box center [931, 610] width 94 height 37
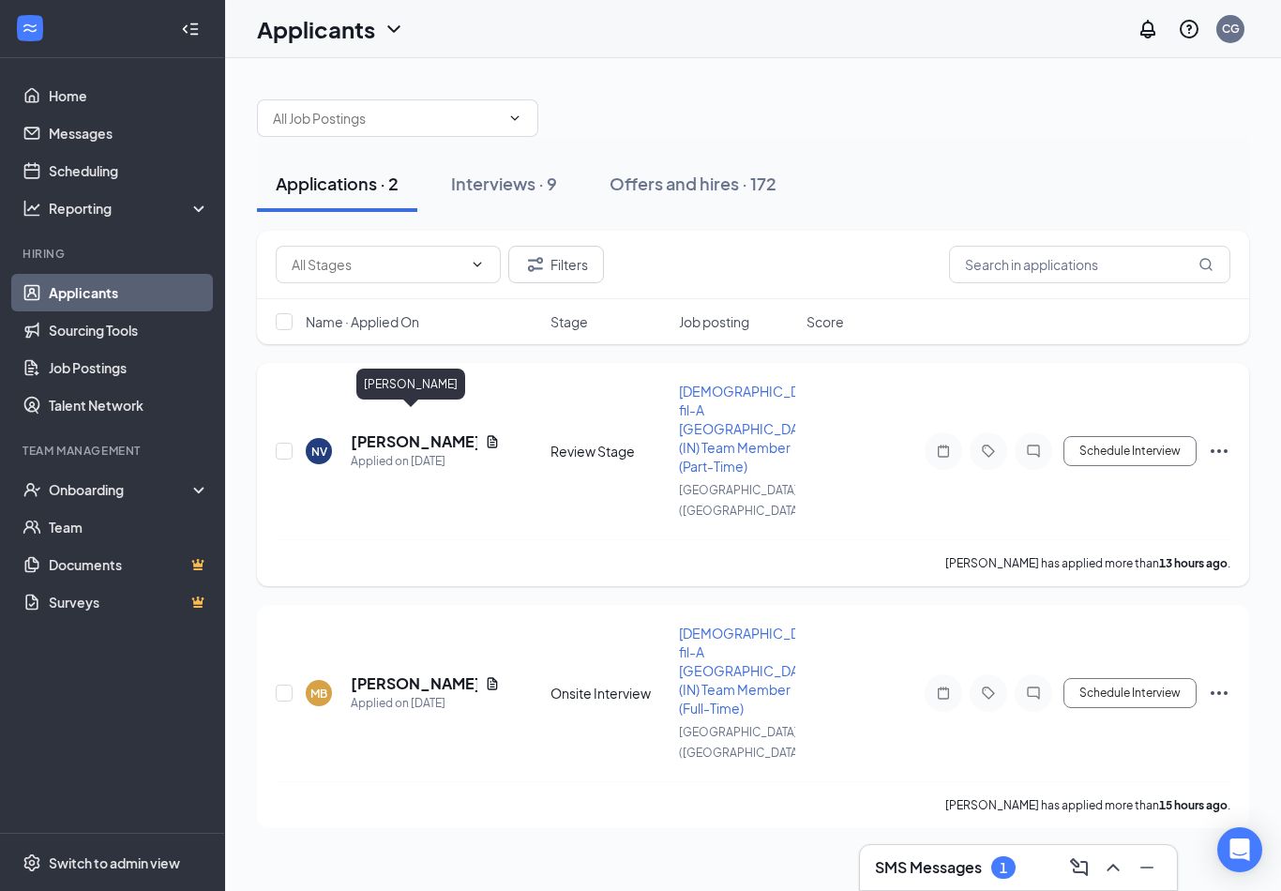
click at [382, 431] on h5 "[PERSON_NAME]" at bounding box center [414, 441] width 127 height 21
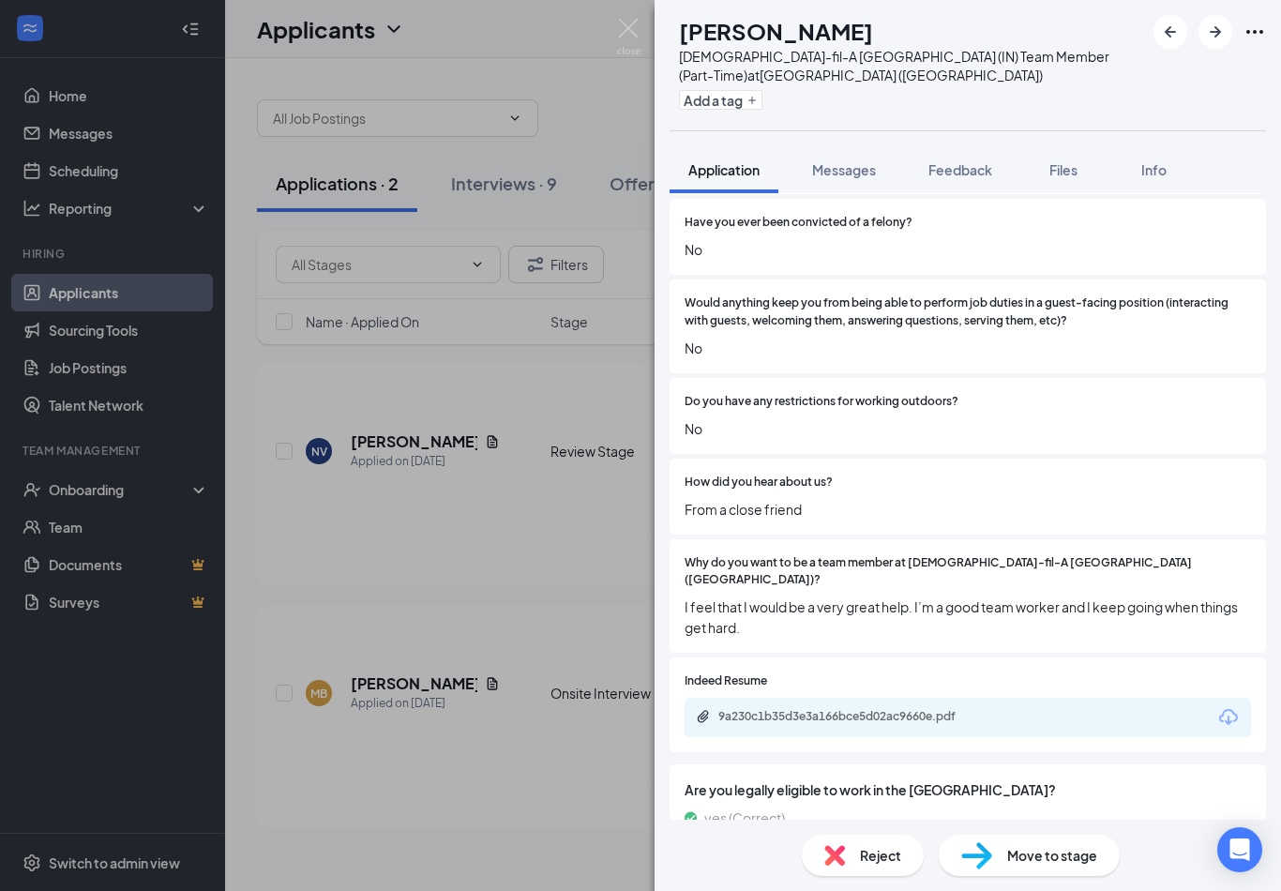
scroll to position [1398, 0]
click at [857, 876] on div "Reject" at bounding box center [862, 854] width 122 height 41
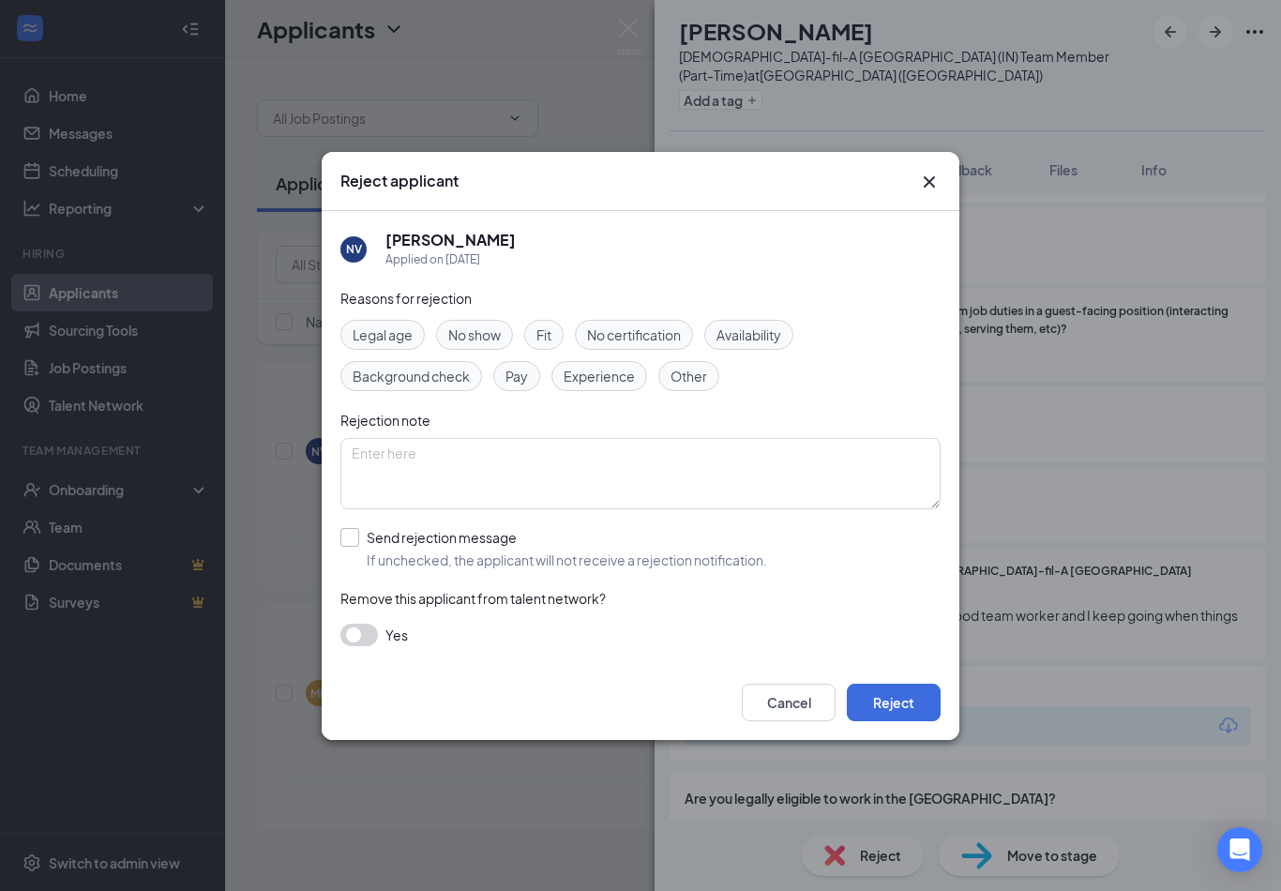
click at [481, 538] on div "Send rejection message" at bounding box center [567, 537] width 400 height 19
click at [481, 538] on input "Send rejection message If unchecked, the applicant will not receive a rejection…" at bounding box center [553, 548] width 427 height 41
checkbox input "true"
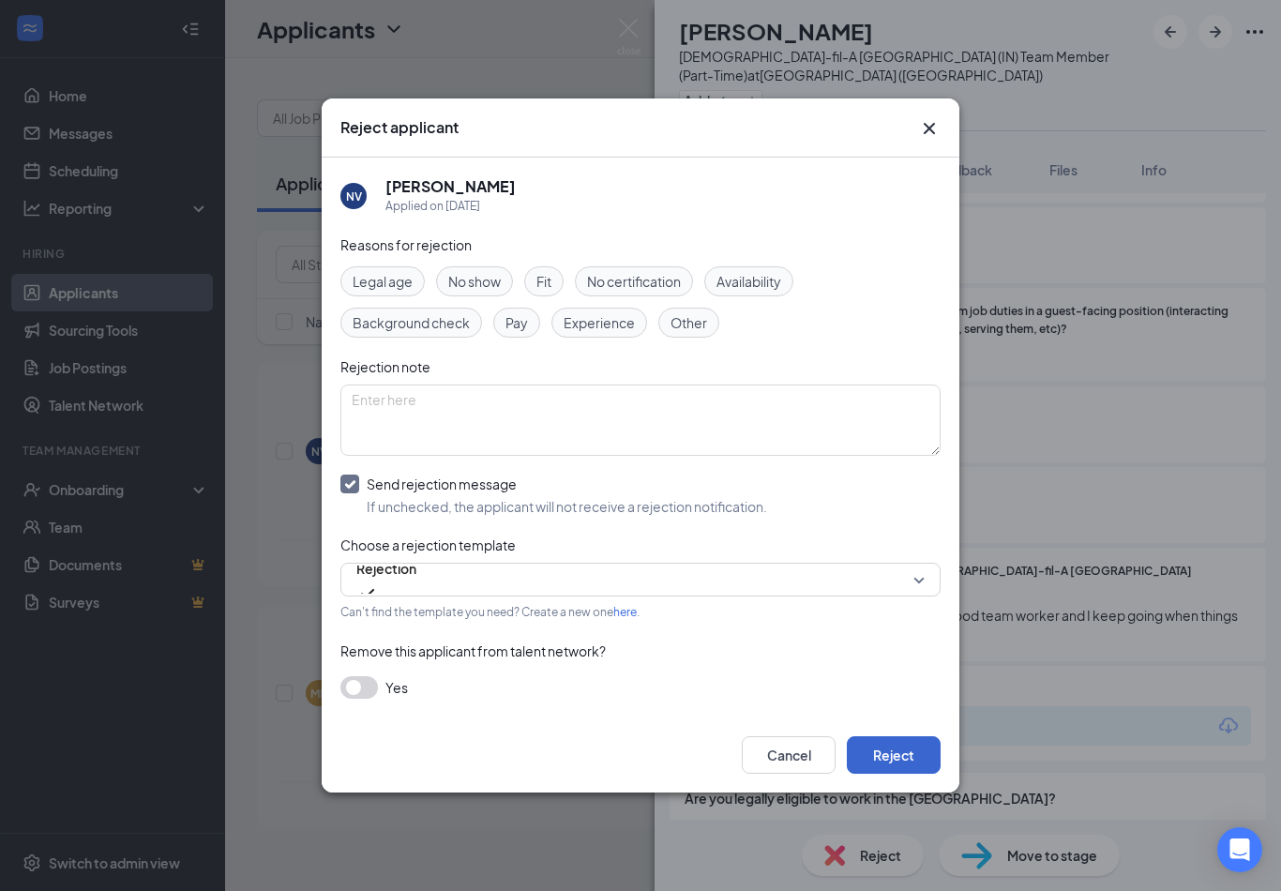
click at [906, 757] on button "Reject" at bounding box center [893, 754] width 94 height 37
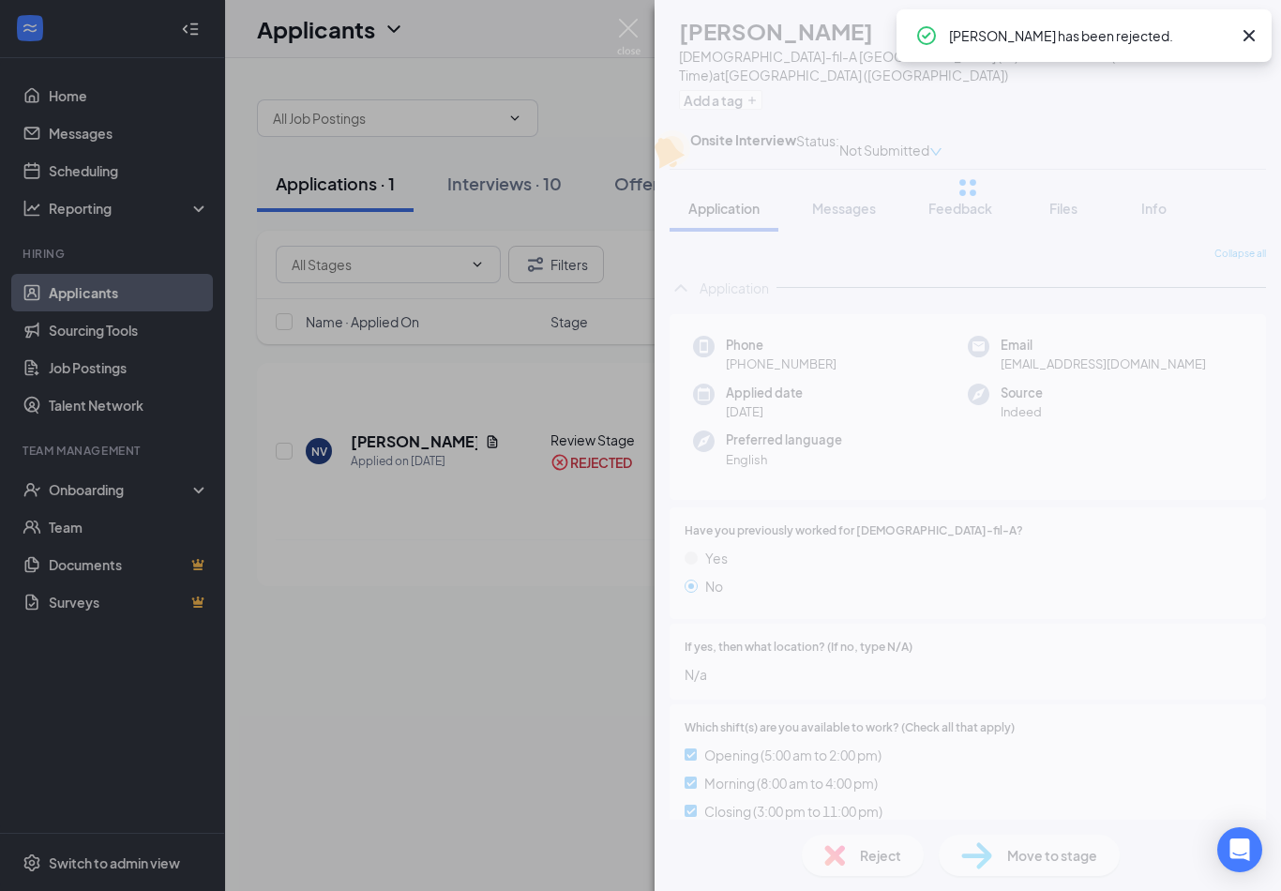
click at [570, 771] on div "MB [PERSON_NAME] [DEMOGRAPHIC_DATA]-fil-A Whitestown (IN) Team Member (Full-Tim…" at bounding box center [640, 445] width 1281 height 891
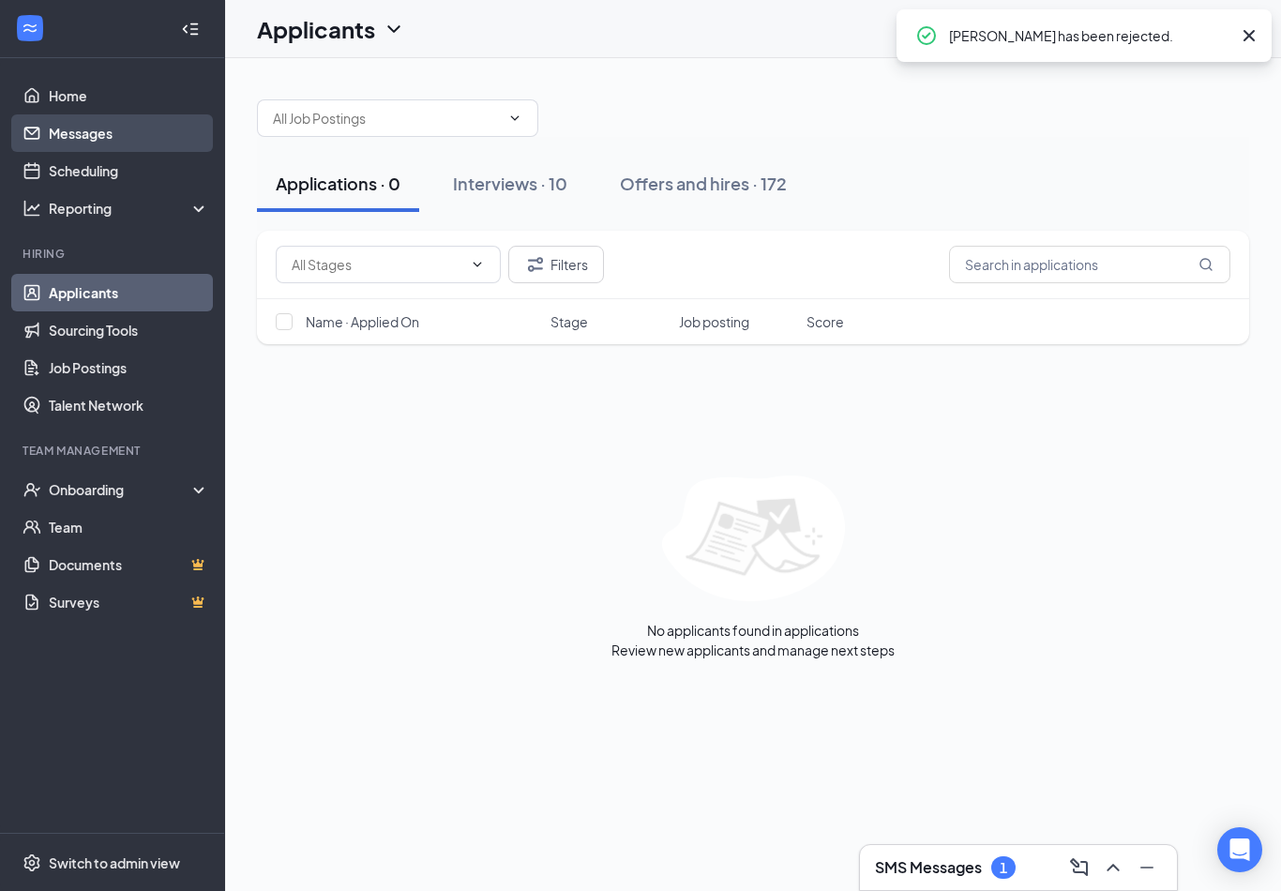
click at [82, 114] on link "Messages" at bounding box center [129, 132] width 160 height 37
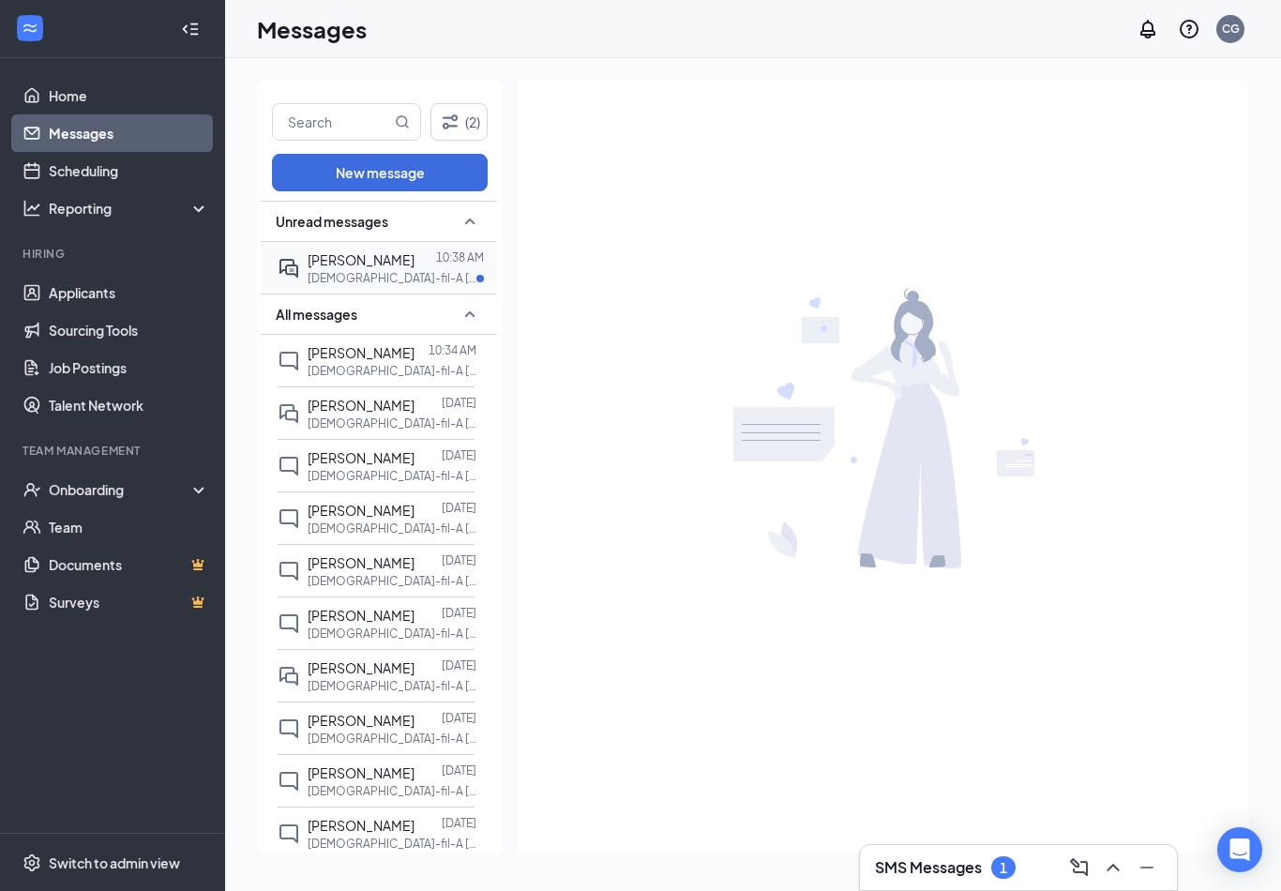
click at [359, 259] on span "Mikayla Beech" at bounding box center [360, 259] width 107 height 17
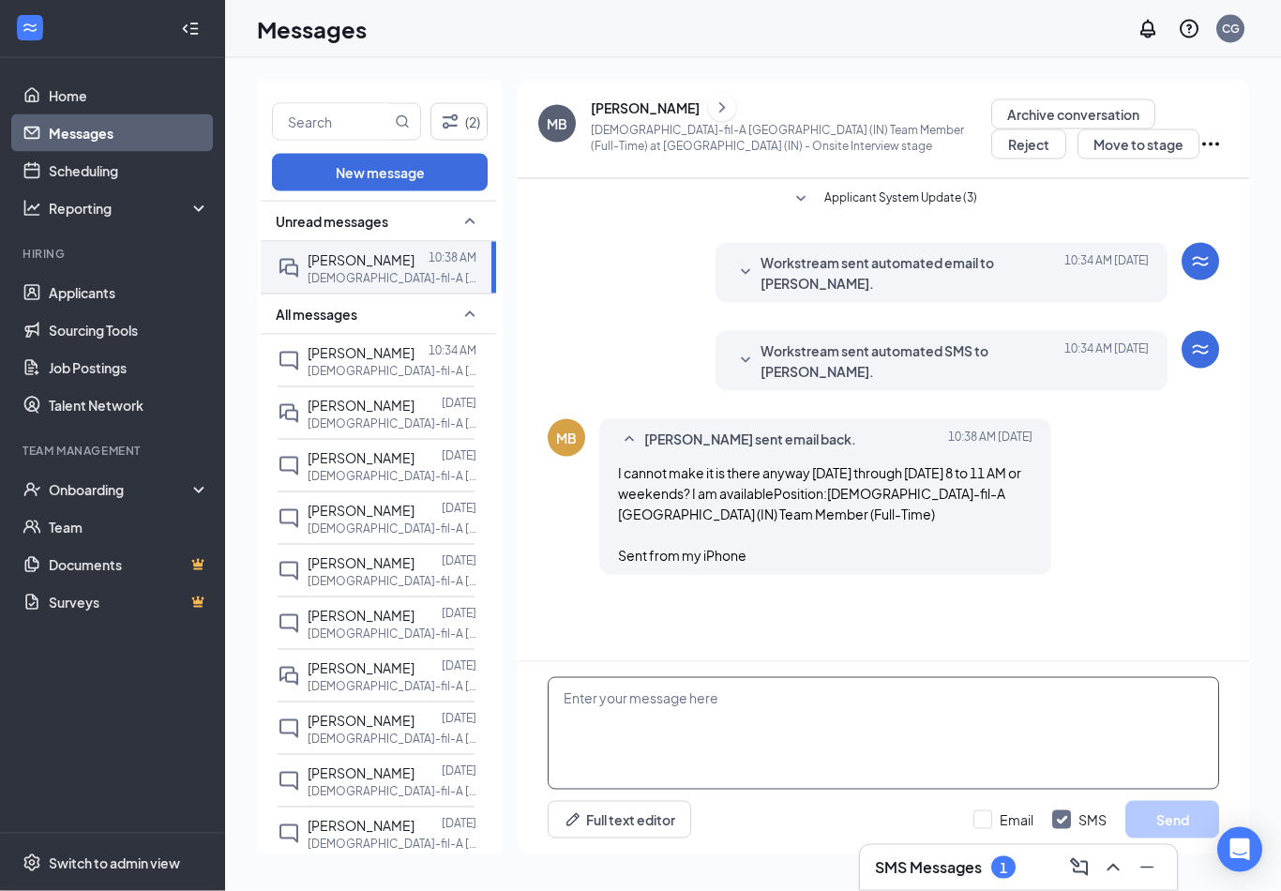
scroll to position [29, 0]
click at [810, 736] on textarea at bounding box center [882, 733] width 671 height 112
click at [765, 697] on textarea at bounding box center [882, 733] width 671 height 112
type textarea "W"
type textarea "I"
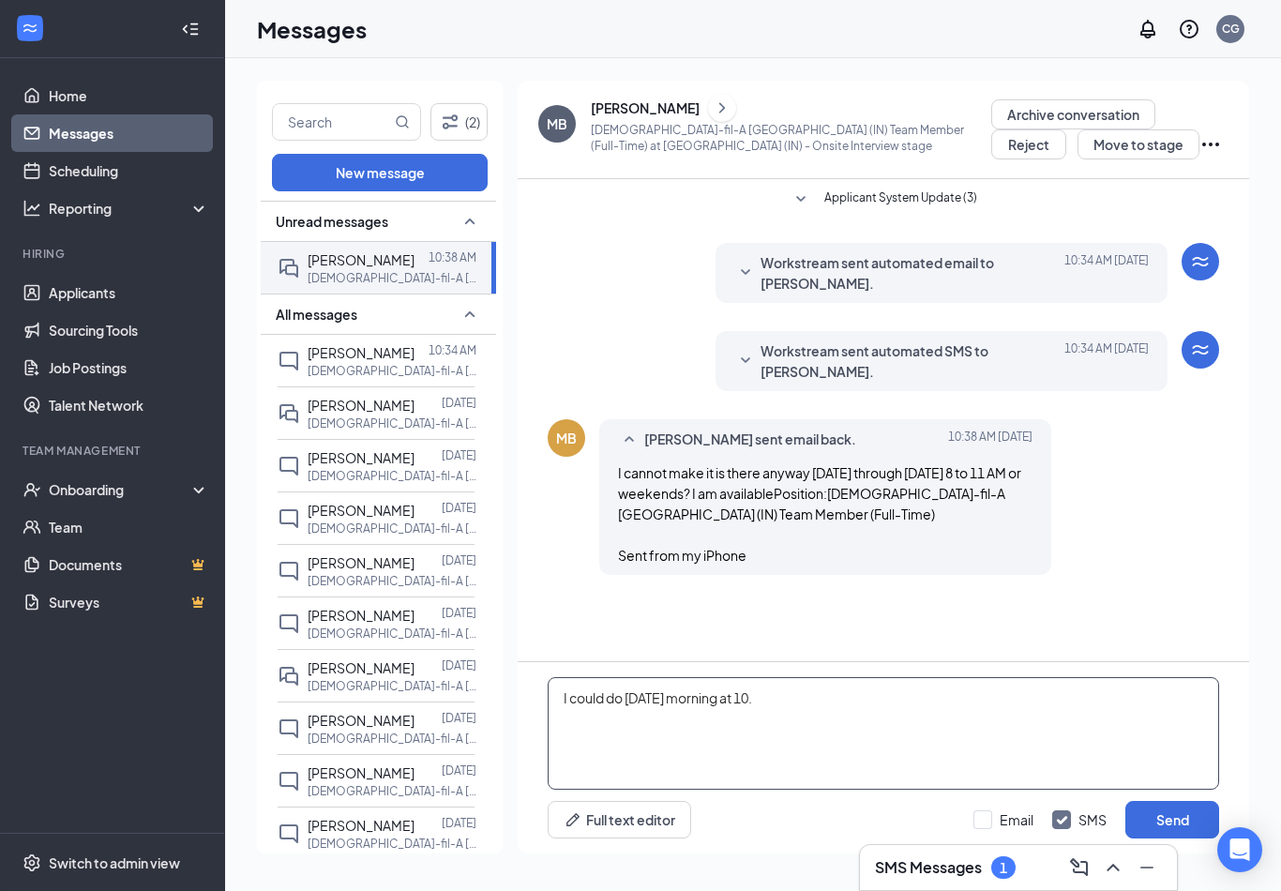
click at [624, 696] on textarea "I could do Thursday morning at 10." at bounding box center [882, 733] width 671 height 112
type textarea "I could do this Thursday morning at 10."
click at [1171, 822] on button "Send" at bounding box center [1172, 819] width 94 height 37
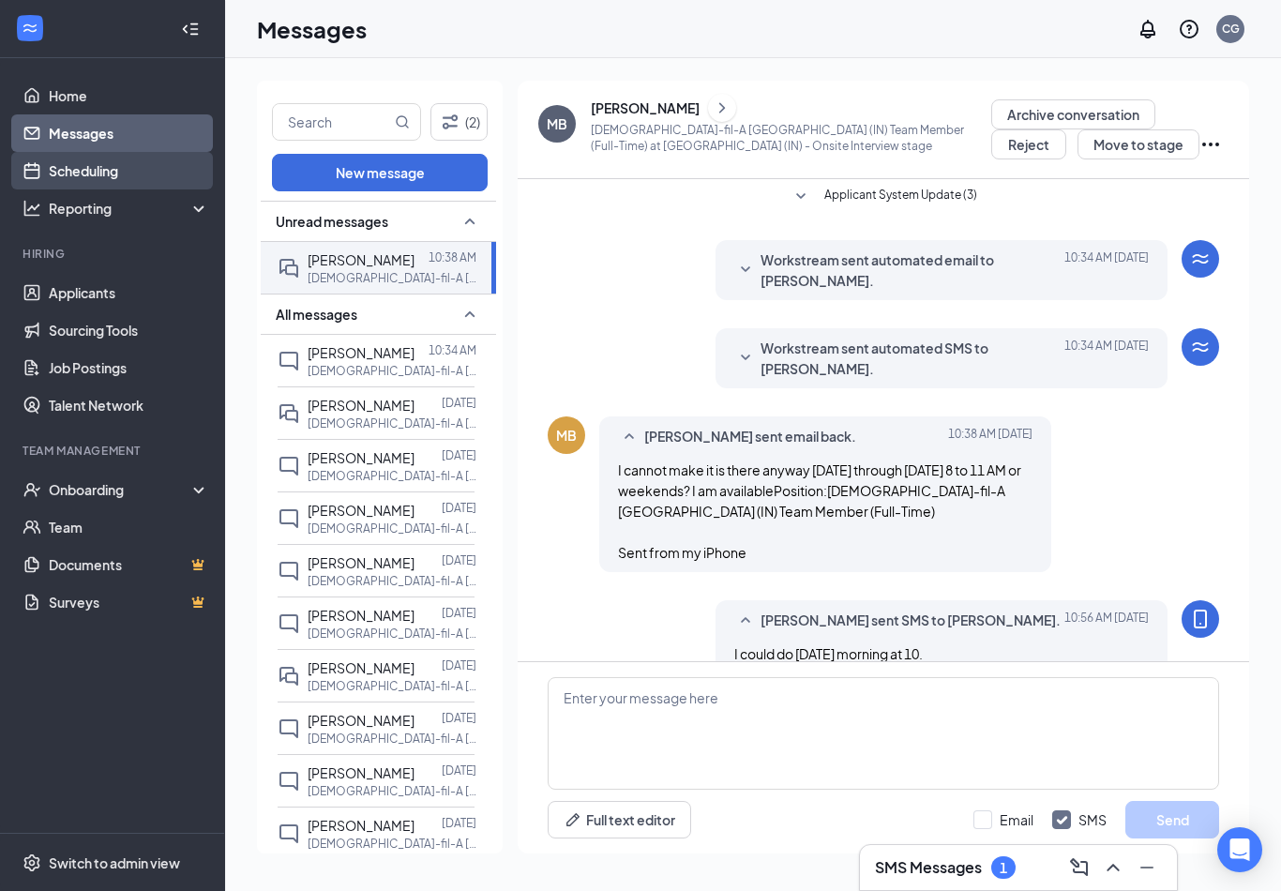
scroll to position [5, 0]
